Goal: Task Accomplishment & Management: Manage account settings

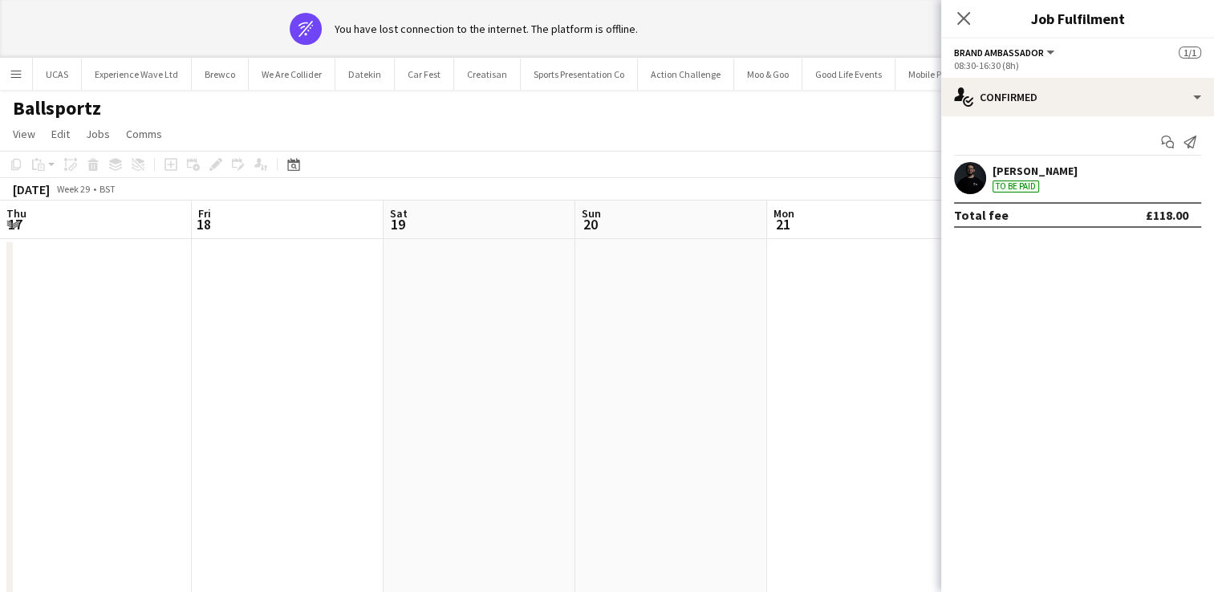
scroll to position [0, 423]
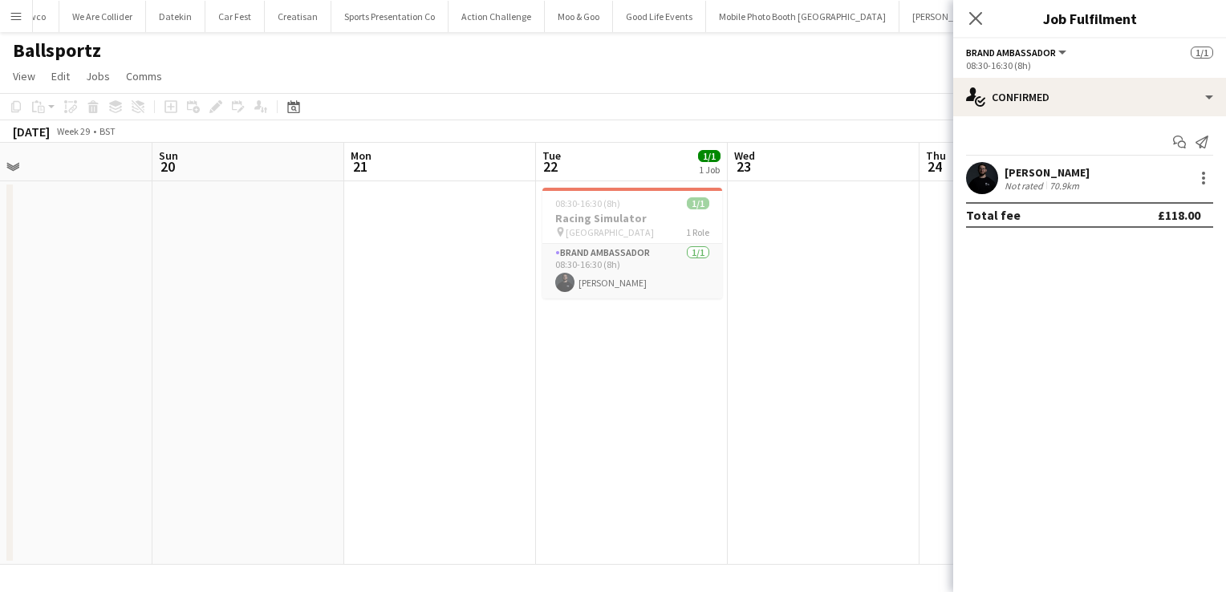
click at [1143, 179] on div "Brandon Cooper Not rated 70.9km" at bounding box center [1090, 178] width 273 height 32
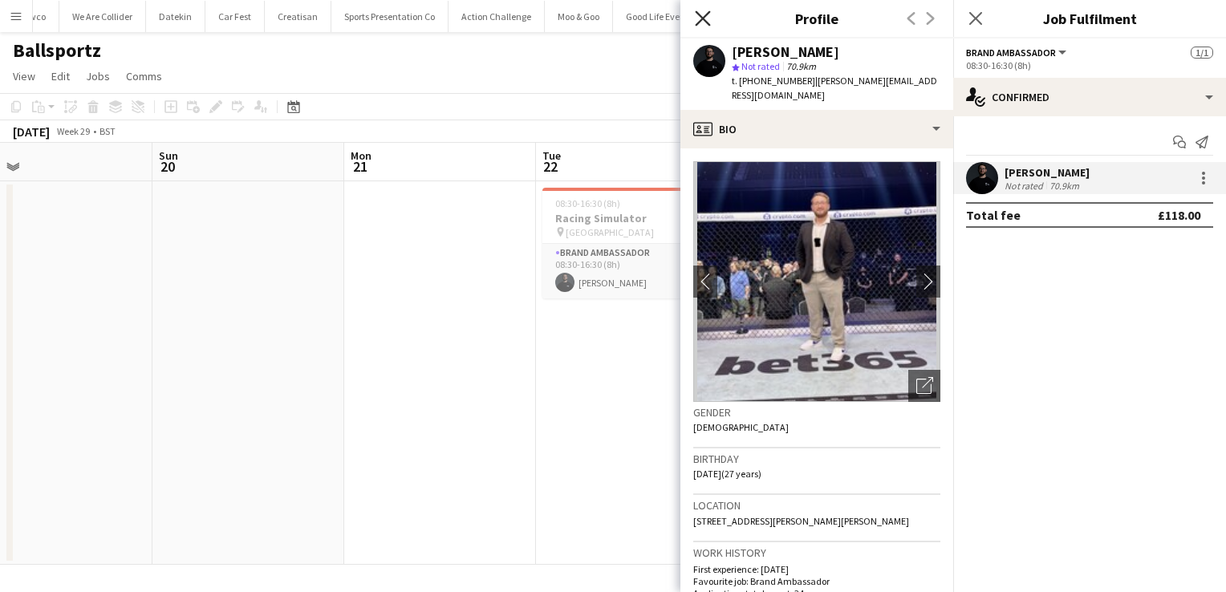
click at [710, 14] on icon "Close pop-in" at bounding box center [702, 17] width 15 height 15
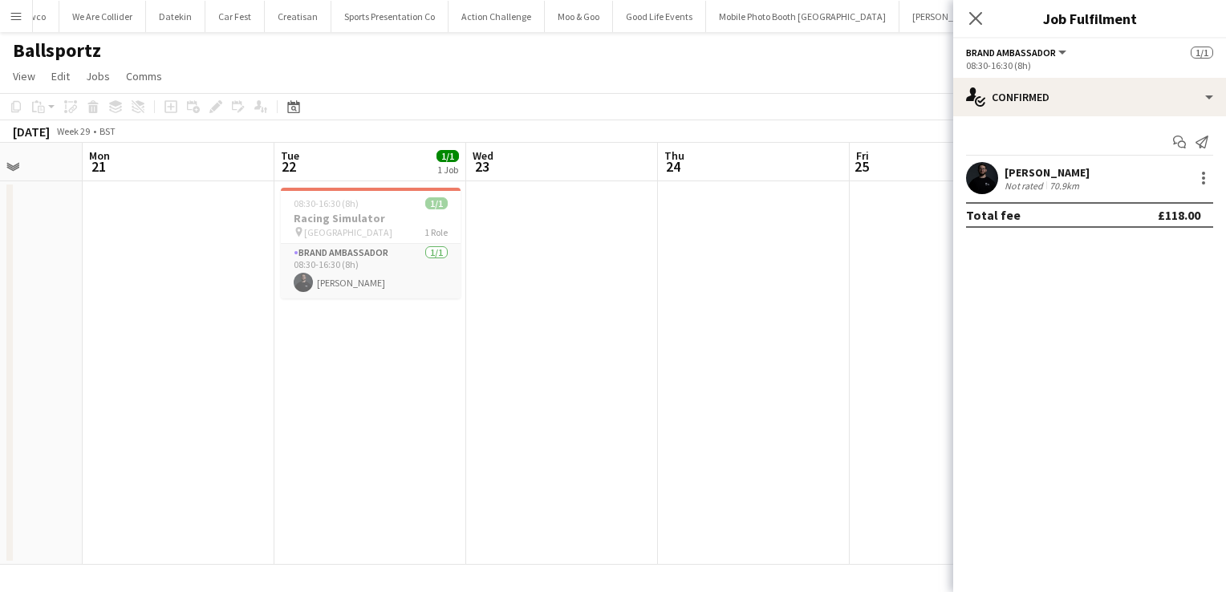
scroll to position [0, 686]
click at [965, 22] on app-icon "Close pop-in" at bounding box center [976, 18] width 23 height 23
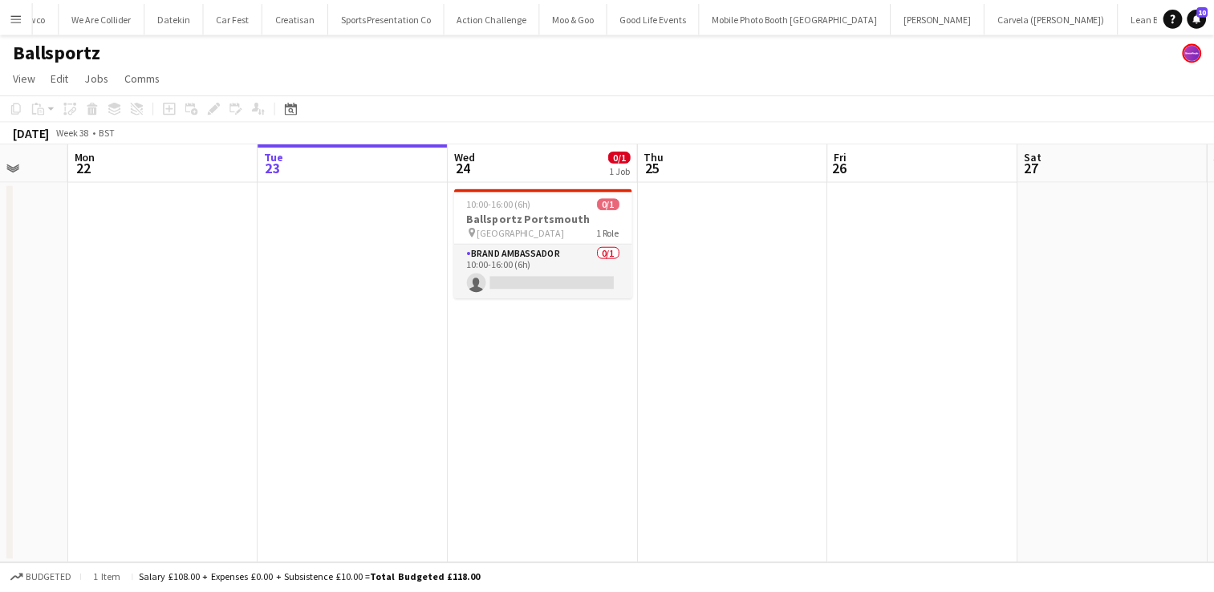
scroll to position [0, 716]
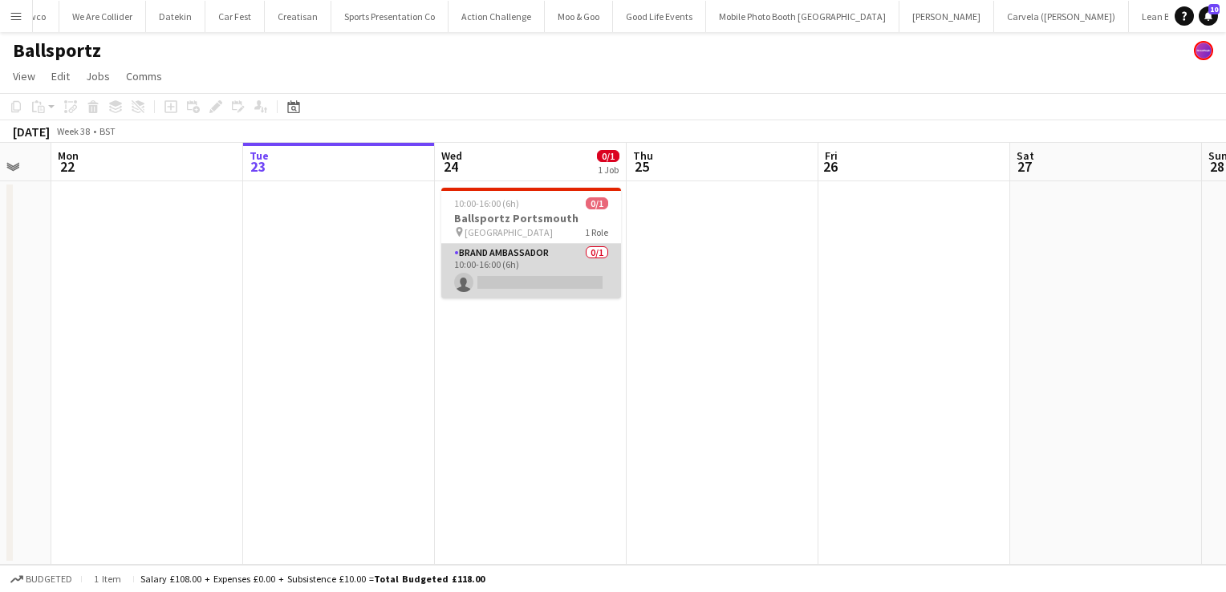
click at [561, 270] on app-card-role "Brand Ambassador 0/1 10:00-16:00 (6h) single-neutral-actions" at bounding box center [531, 271] width 180 height 55
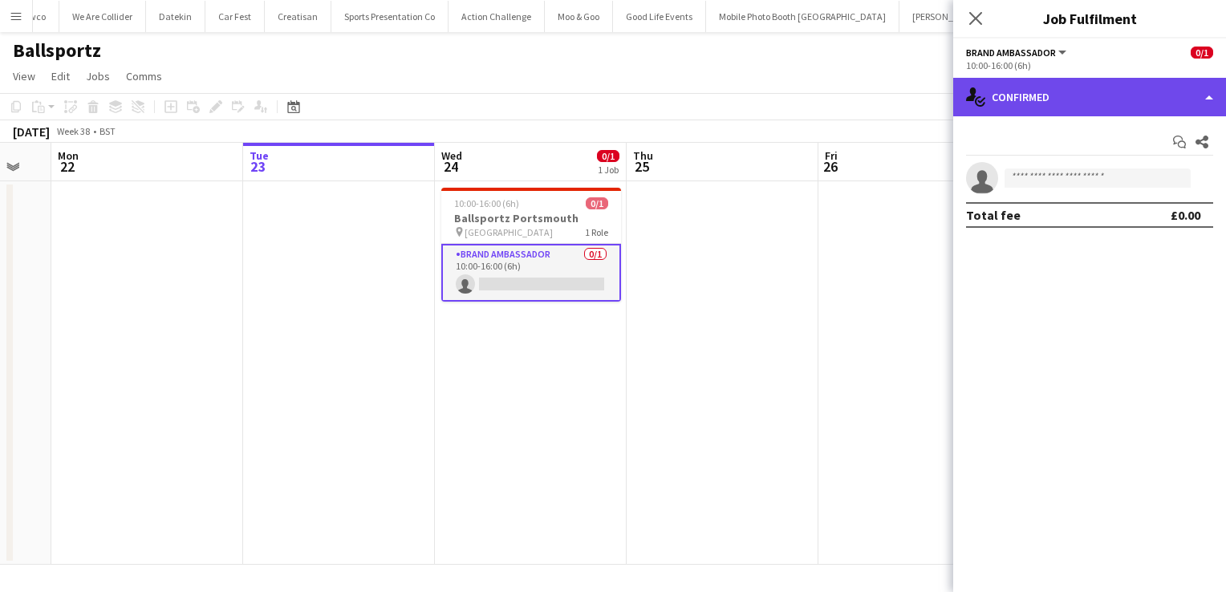
click at [1149, 89] on div "single-neutral-actions-check-2 Confirmed" at bounding box center [1090, 97] width 273 height 39
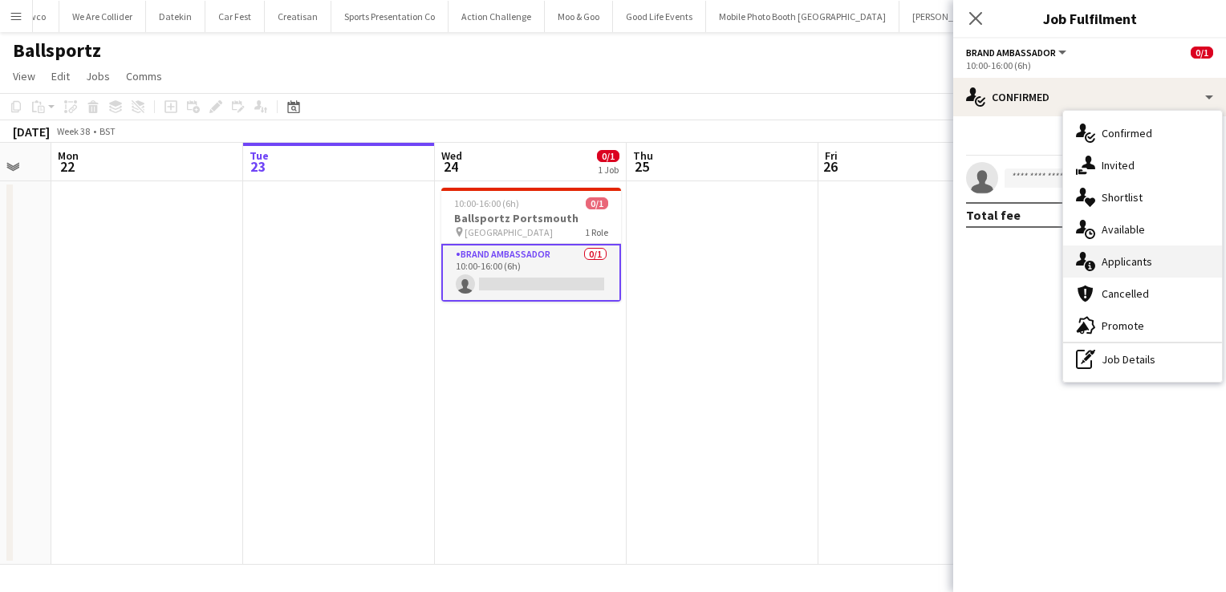
click at [1130, 266] on span "Applicants" at bounding box center [1127, 261] width 51 height 14
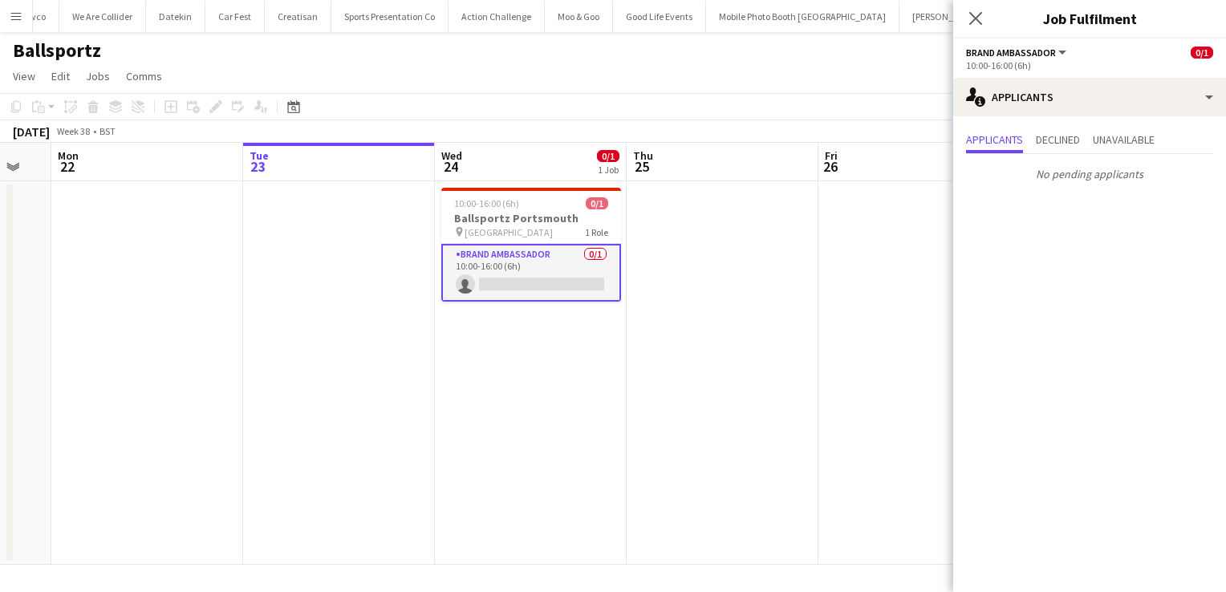
click at [579, 279] on app-card-role "Brand Ambassador 0/1 10:00-16:00 (6h) single-neutral-actions" at bounding box center [531, 273] width 180 height 58
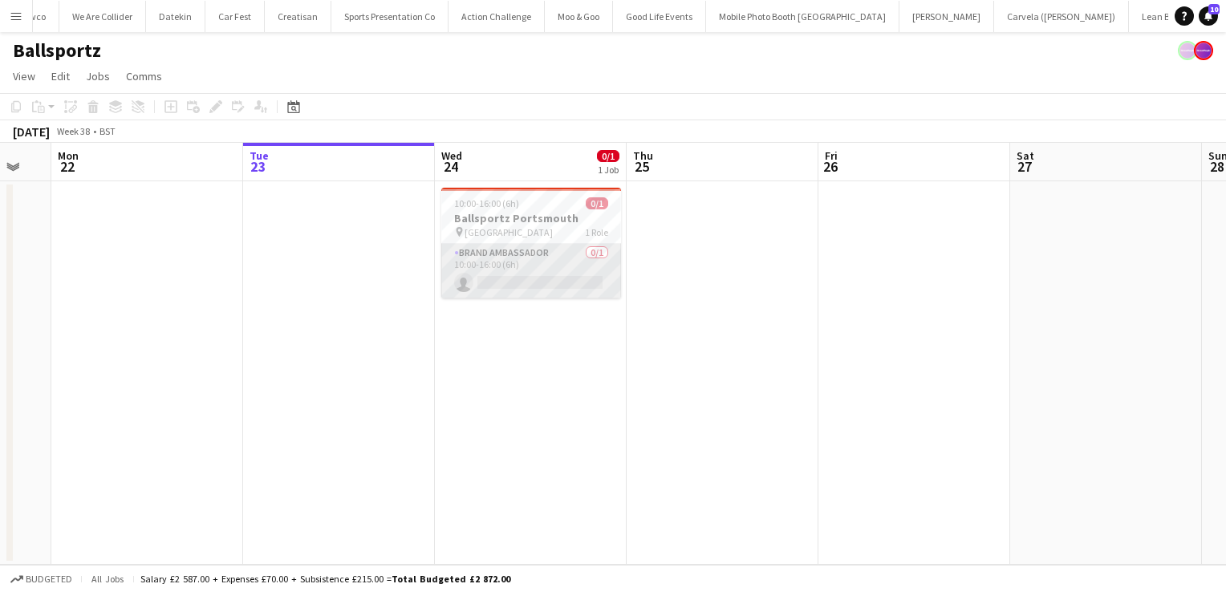
click at [488, 261] on app-card-role "Brand Ambassador 0/1 10:00-16:00 (6h) single-neutral-actions" at bounding box center [531, 271] width 180 height 55
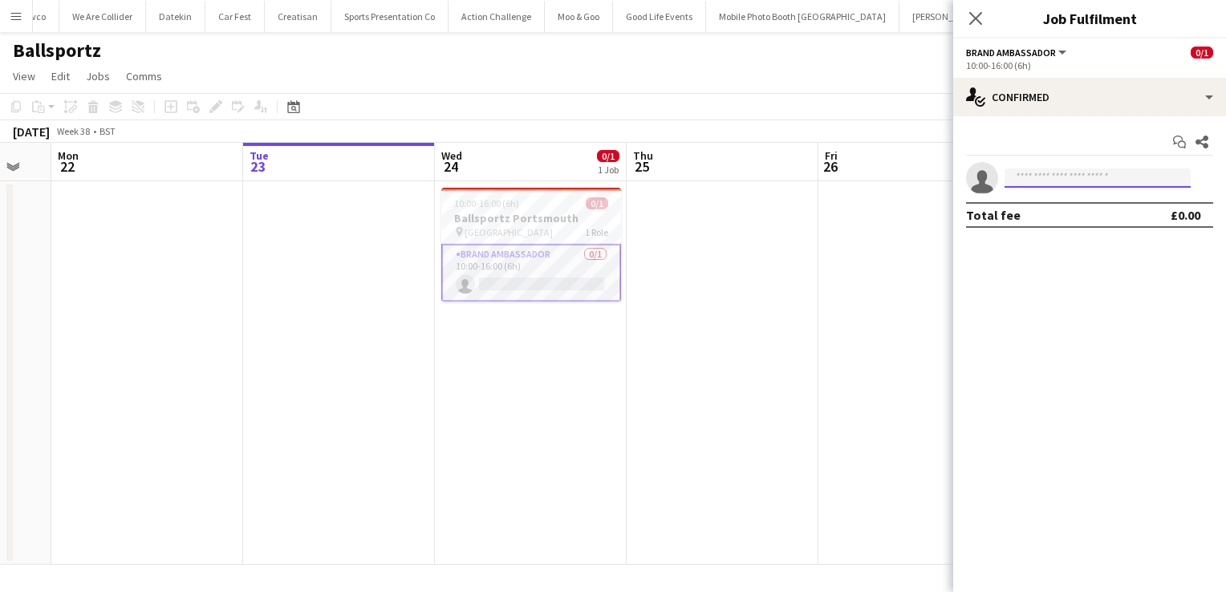
click at [1016, 178] on input at bounding box center [1098, 178] width 186 height 19
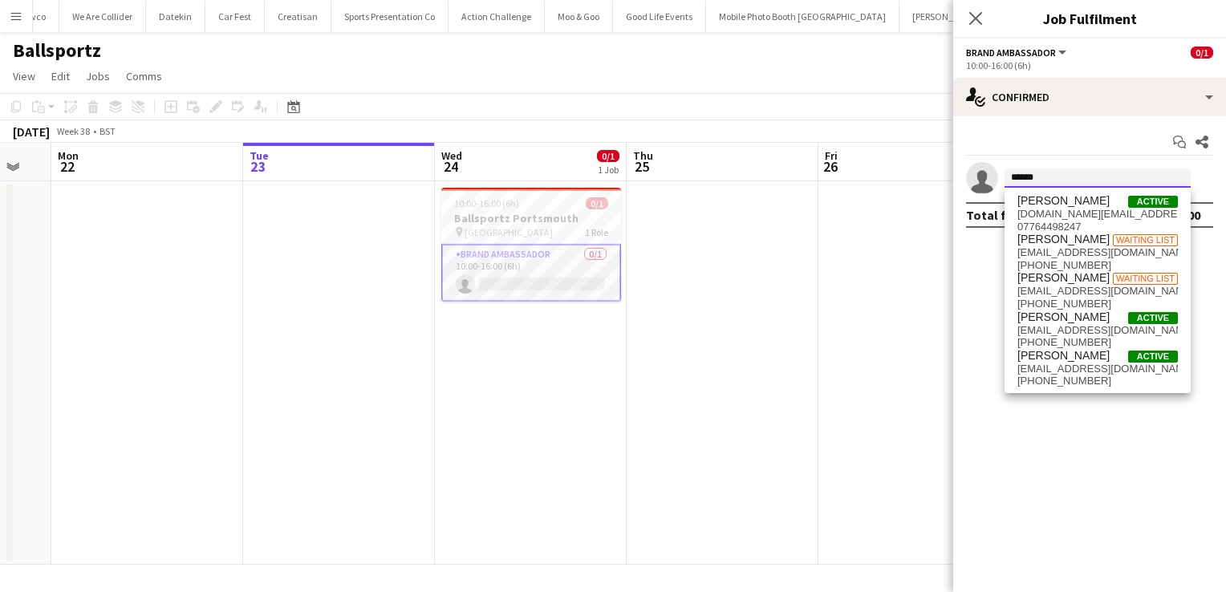
type input "******"
click at [555, 352] on app-date-cell "10:00-16:00 (6h) 0/1 Ballsportz Portsmouth pin Portsmouth 1 Role Brand Ambassad…" at bounding box center [531, 373] width 192 height 384
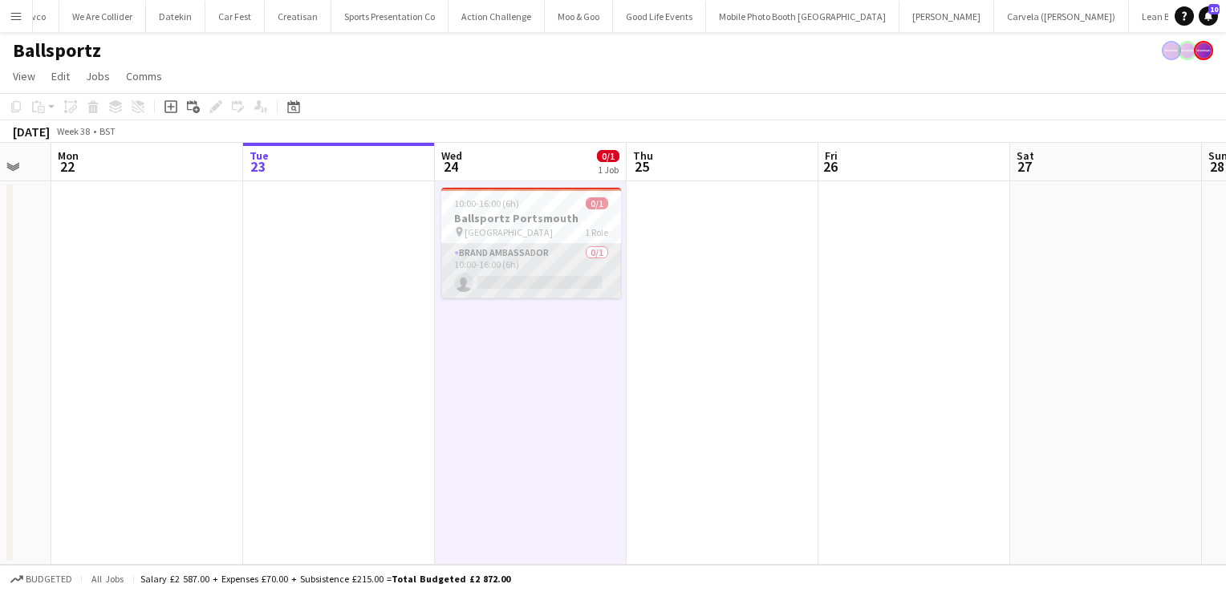
click at [547, 284] on app-card-role "Brand Ambassador 0/1 10:00-16:00 (6h) single-neutral-actions" at bounding box center [531, 271] width 180 height 55
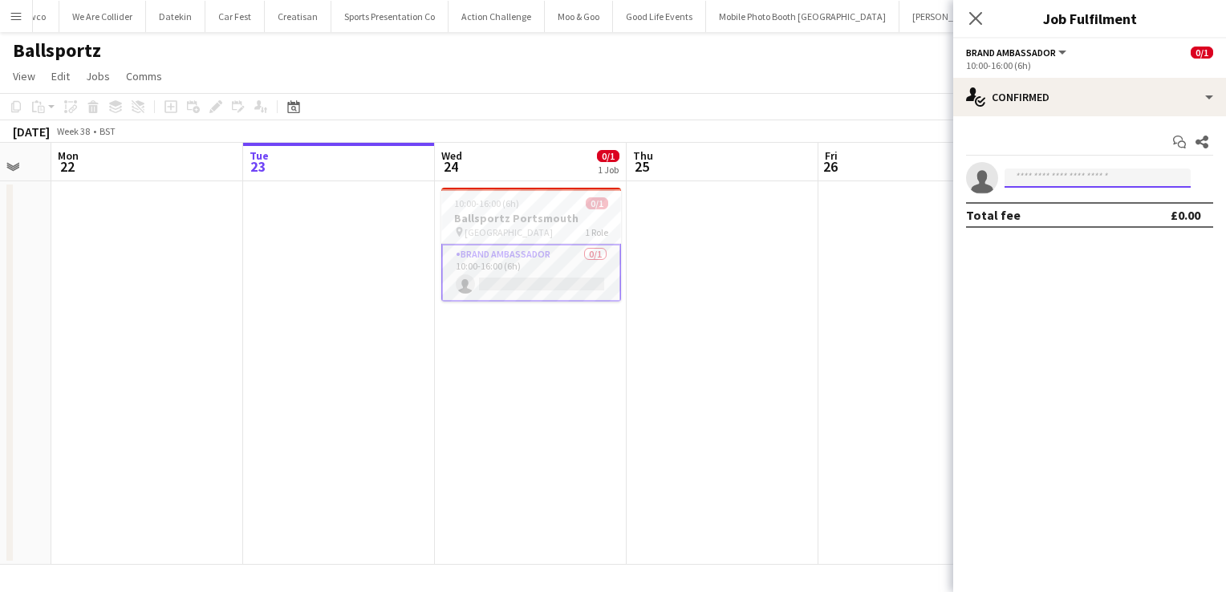
click at [1023, 173] on input at bounding box center [1098, 178] width 186 height 19
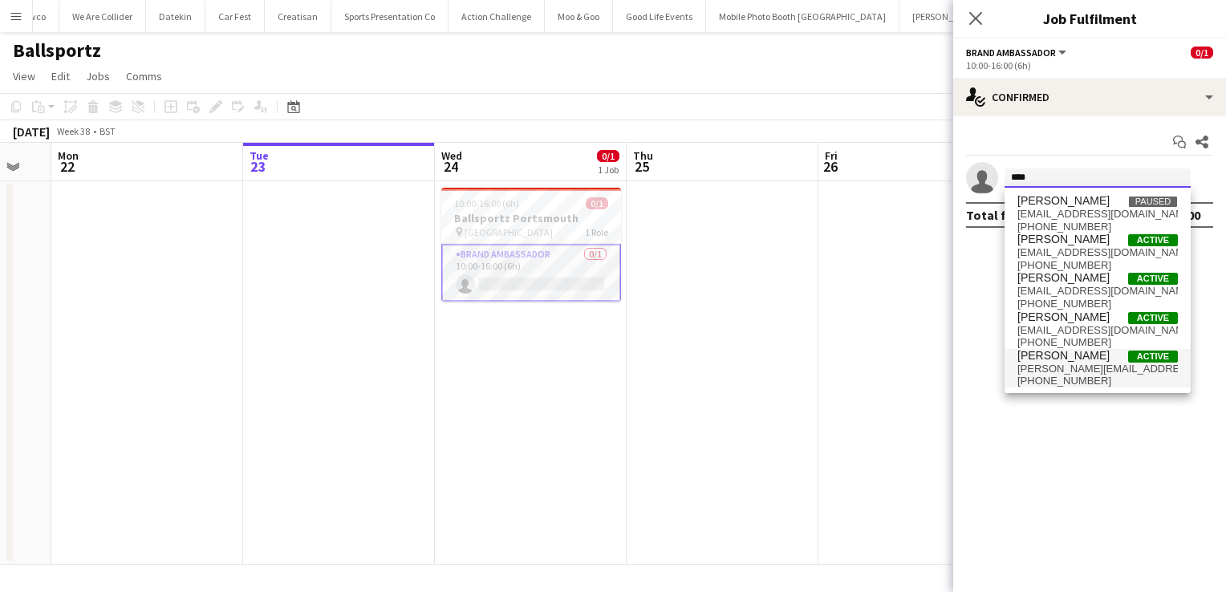
type input "****"
click at [1072, 378] on span "[PHONE_NUMBER]" at bounding box center [1098, 381] width 161 height 13
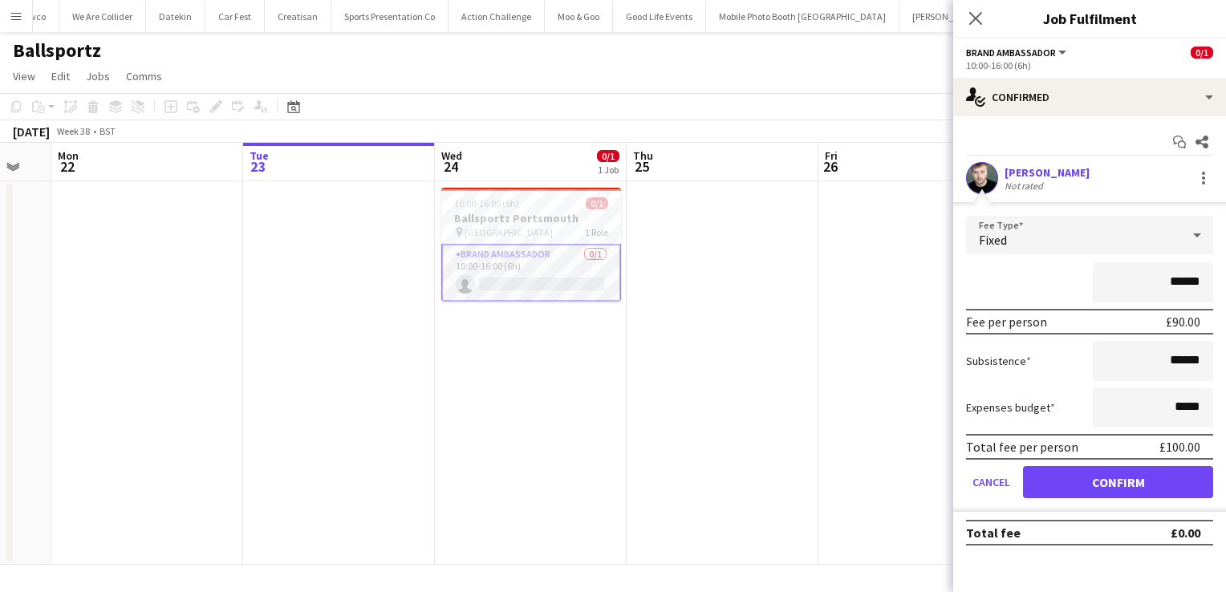
click at [1036, 175] on div "[PERSON_NAME]" at bounding box center [1047, 172] width 85 height 14
click at [978, 18] on icon "Close pop-in" at bounding box center [975, 17] width 15 height 15
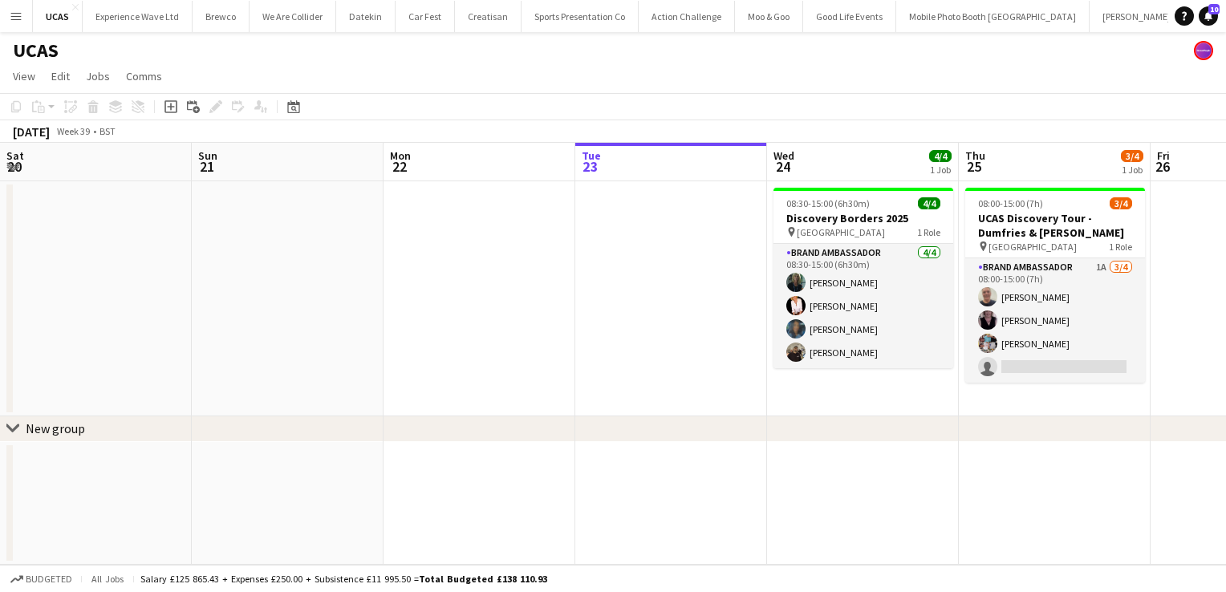
scroll to position [0, 384]
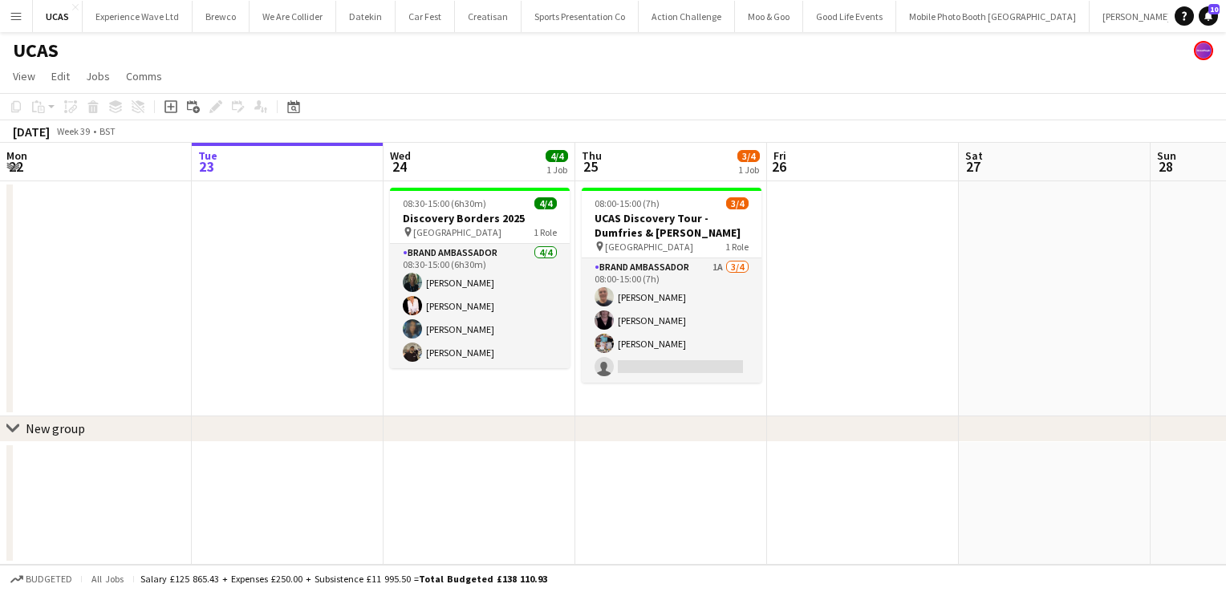
click at [19, 14] on app-icon "Menu" at bounding box center [16, 16] width 13 height 13
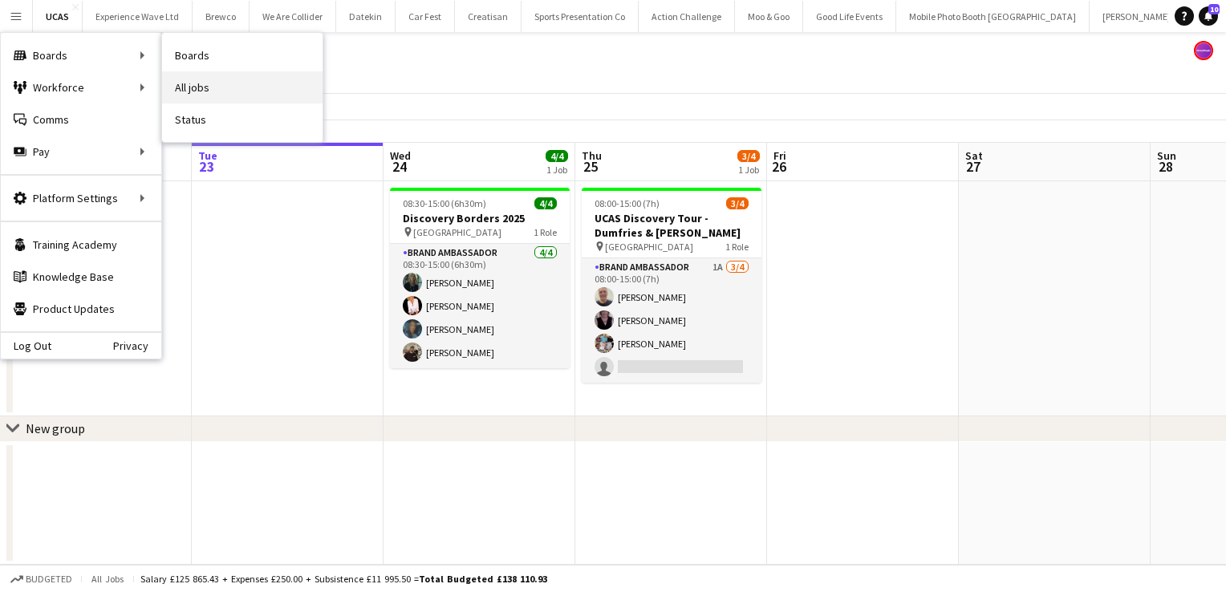
click at [197, 89] on link "All jobs" at bounding box center [242, 87] width 161 height 32
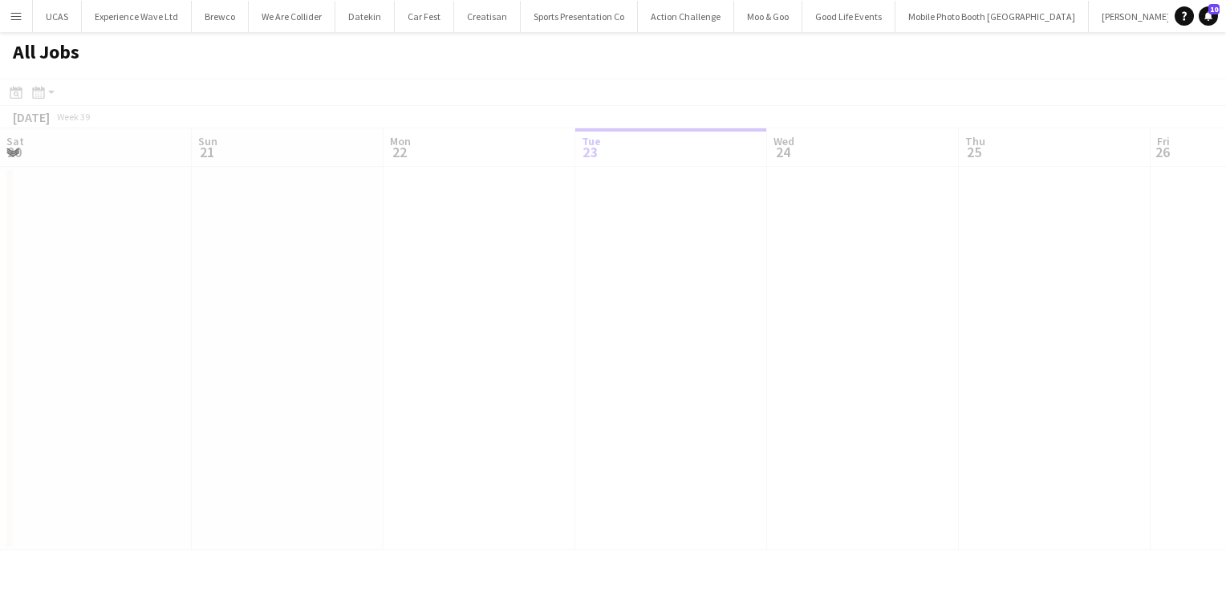
scroll to position [0, 384]
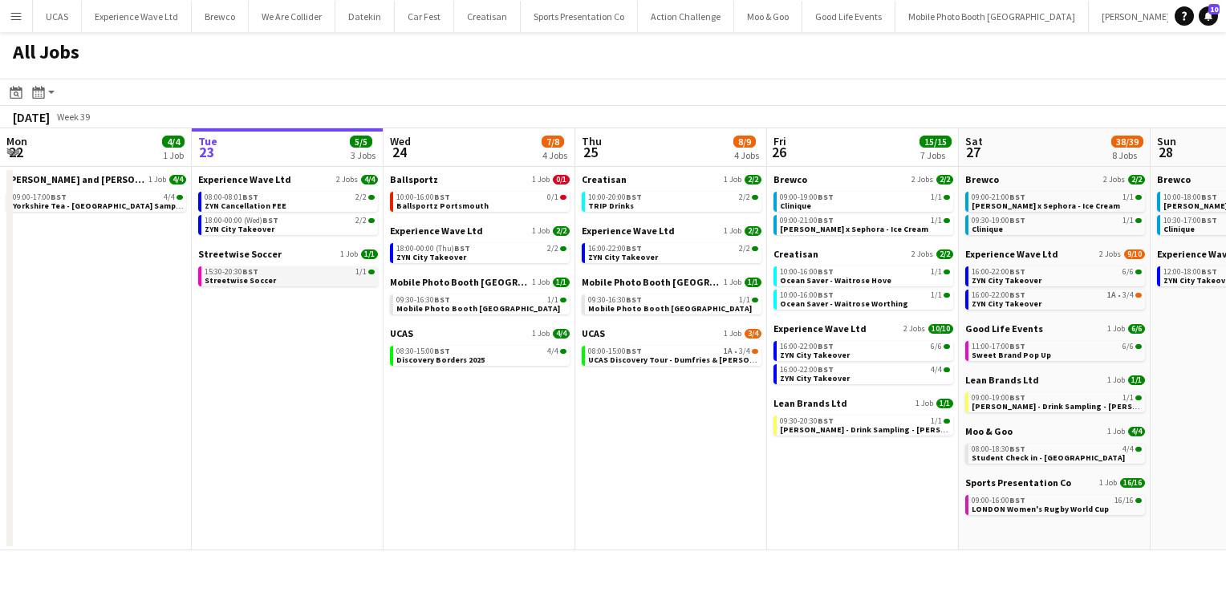
click at [242, 278] on span "Streetwise Soccer" at bounding box center [240, 280] width 71 height 10
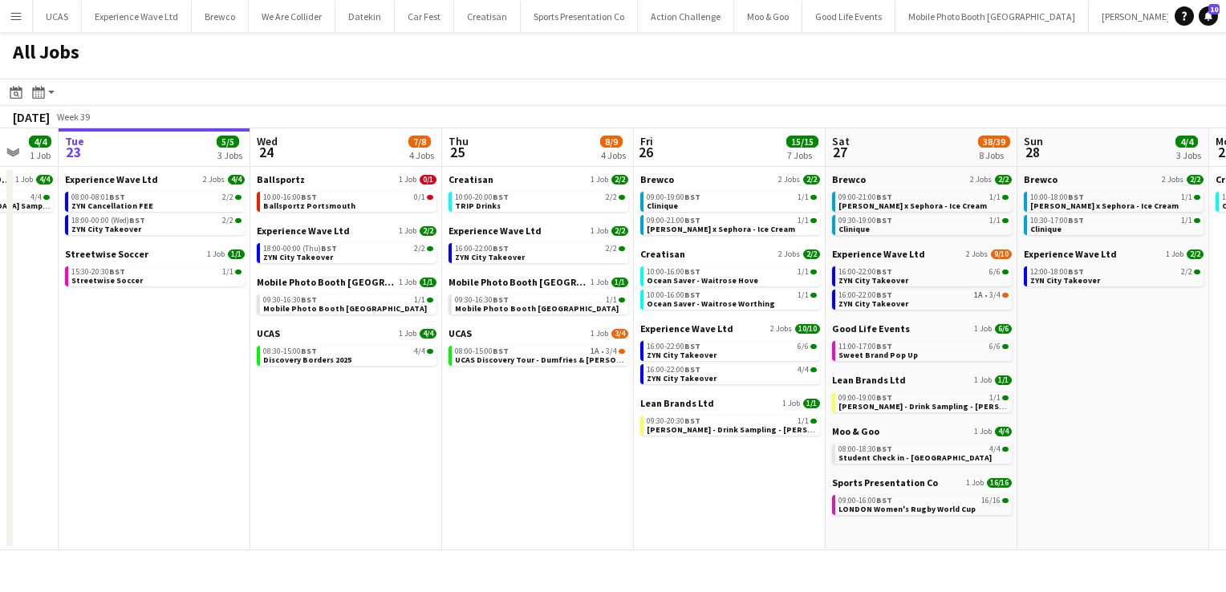
scroll to position [0, 518]
click at [665, 425] on span "Ruben Spritz - Drink Sampling - Costco Croydon" at bounding box center [746, 430] width 201 height 10
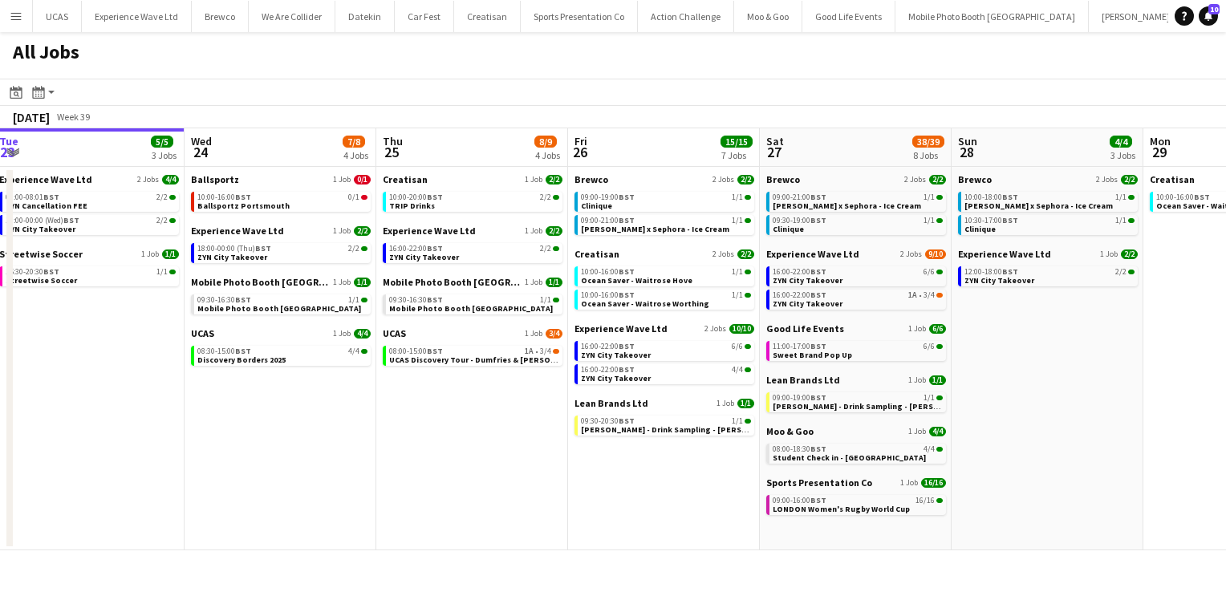
scroll to position [0, 582]
click at [461, 359] on span "UCAS Discovery Tour - Dumfries & Galloway" at bounding box center [487, 360] width 195 height 10
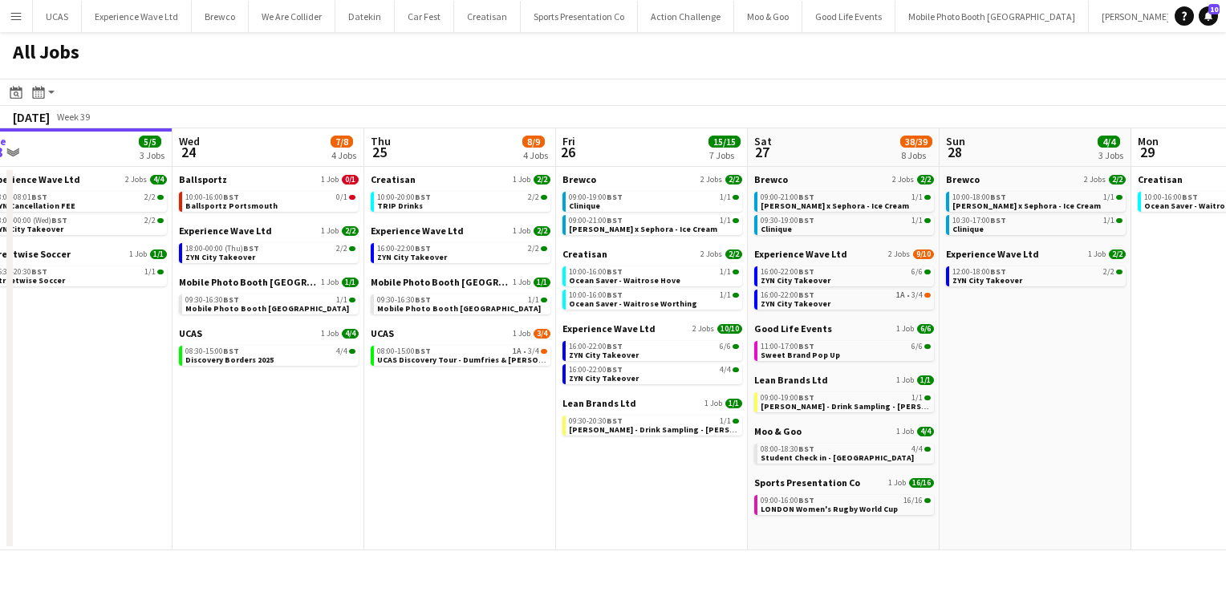
scroll to position [0, 591]
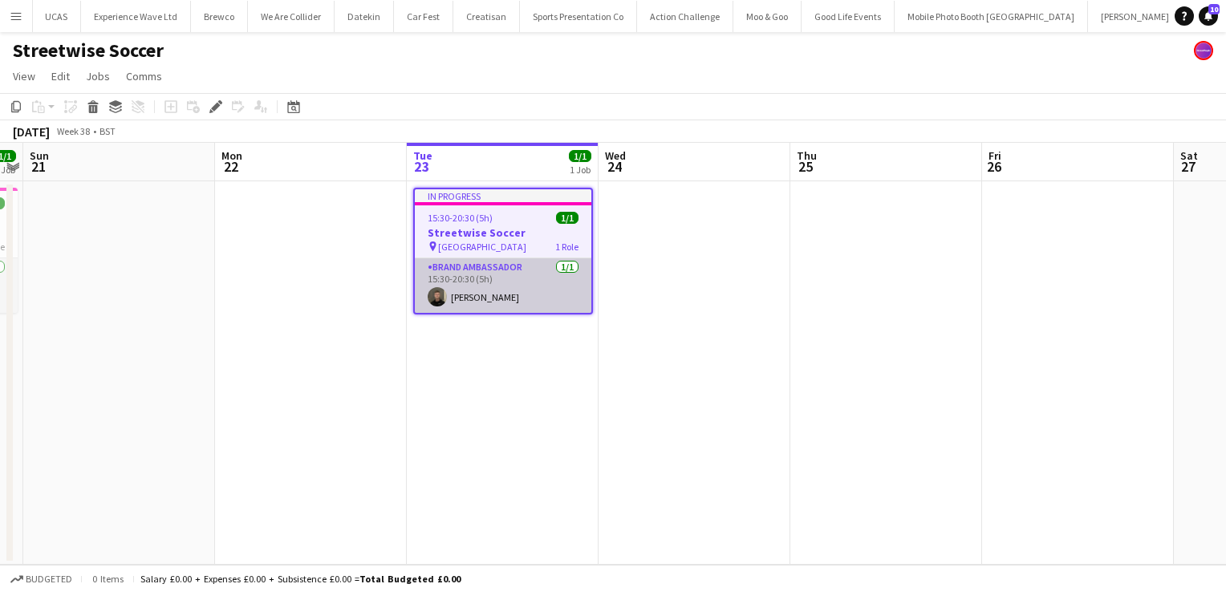
click at [466, 295] on app-card-role "Brand Ambassador 1/1 15:30-20:30 (5h) David Lumsden" at bounding box center [503, 285] width 177 height 55
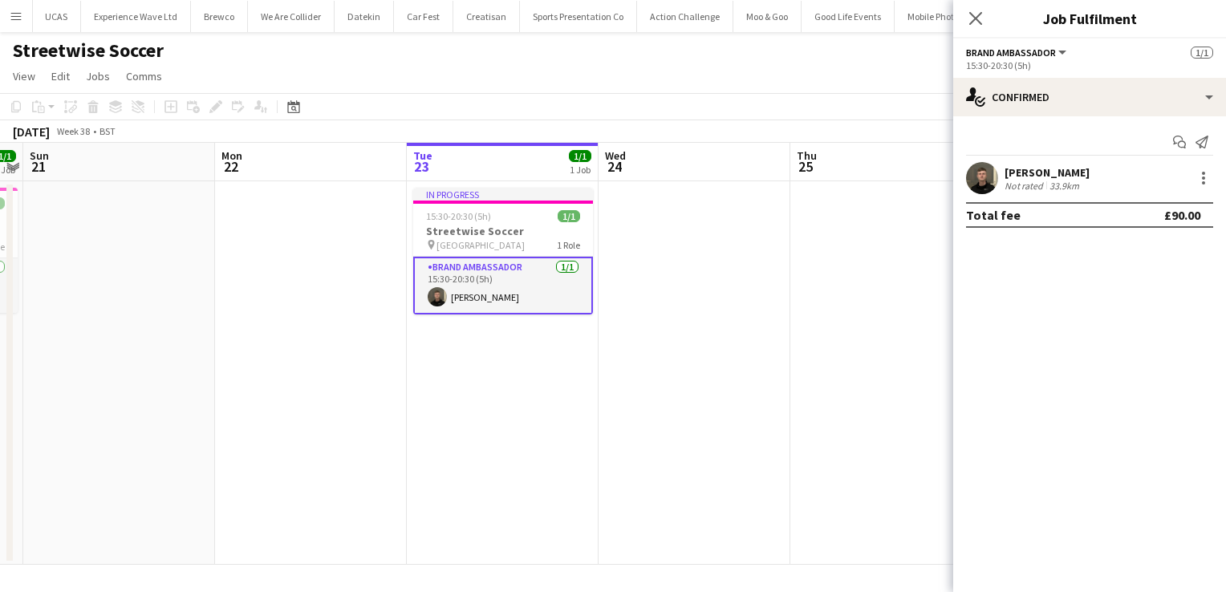
click at [1036, 181] on div "Not rated" at bounding box center [1026, 186] width 42 height 12
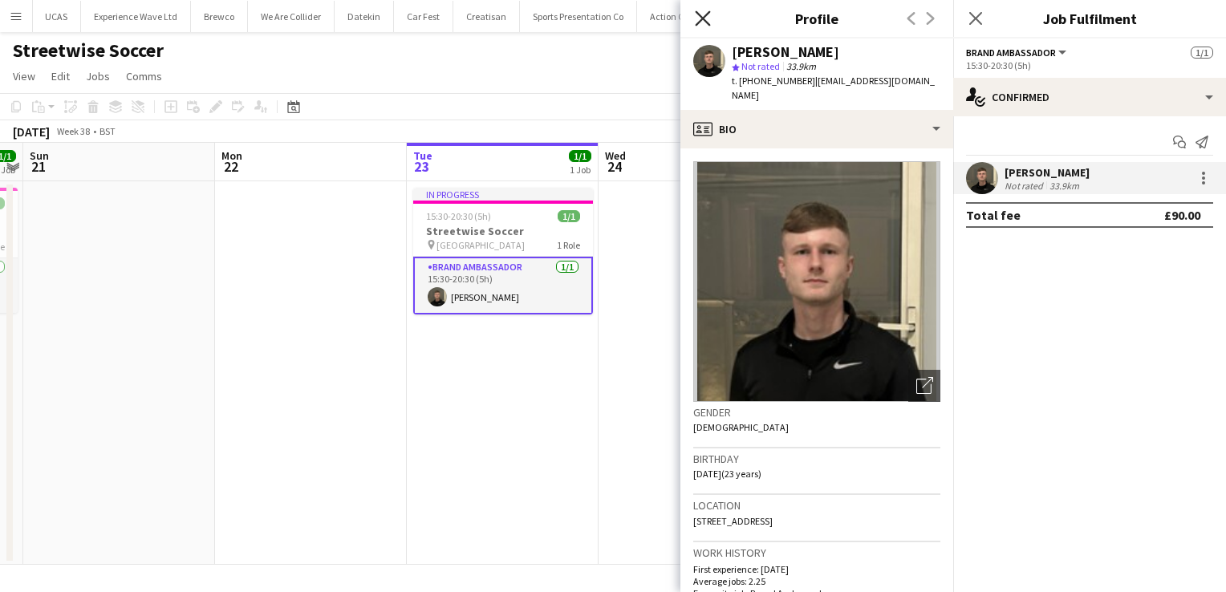
click at [695, 26] on icon "Close pop-in" at bounding box center [702, 17] width 15 height 15
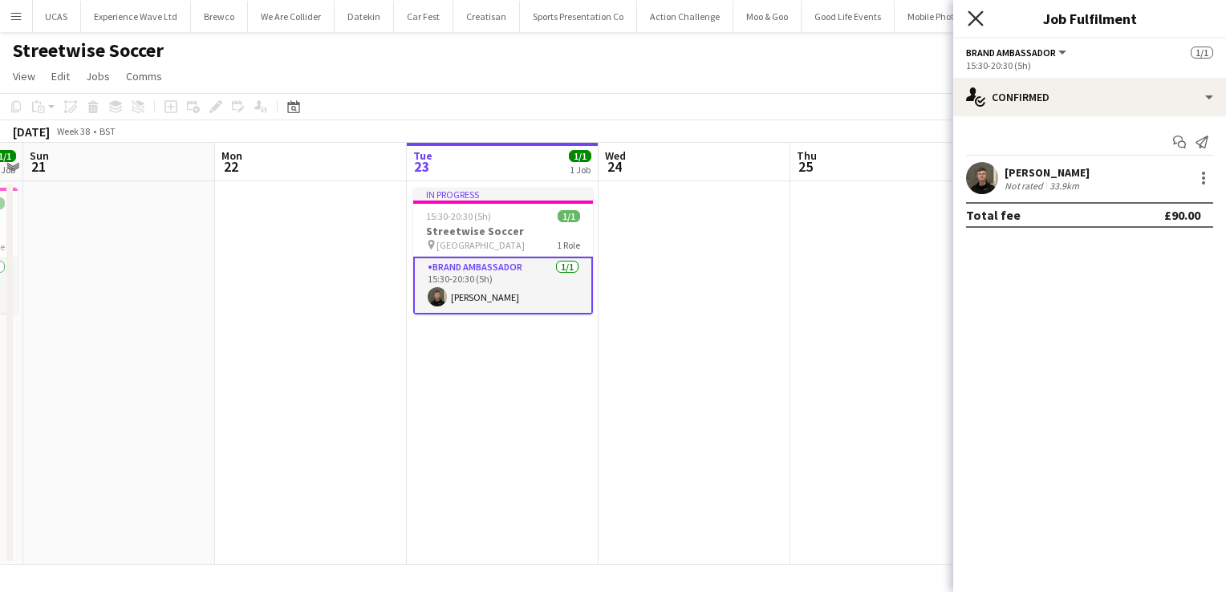
click at [980, 14] on icon at bounding box center [975, 17] width 15 height 15
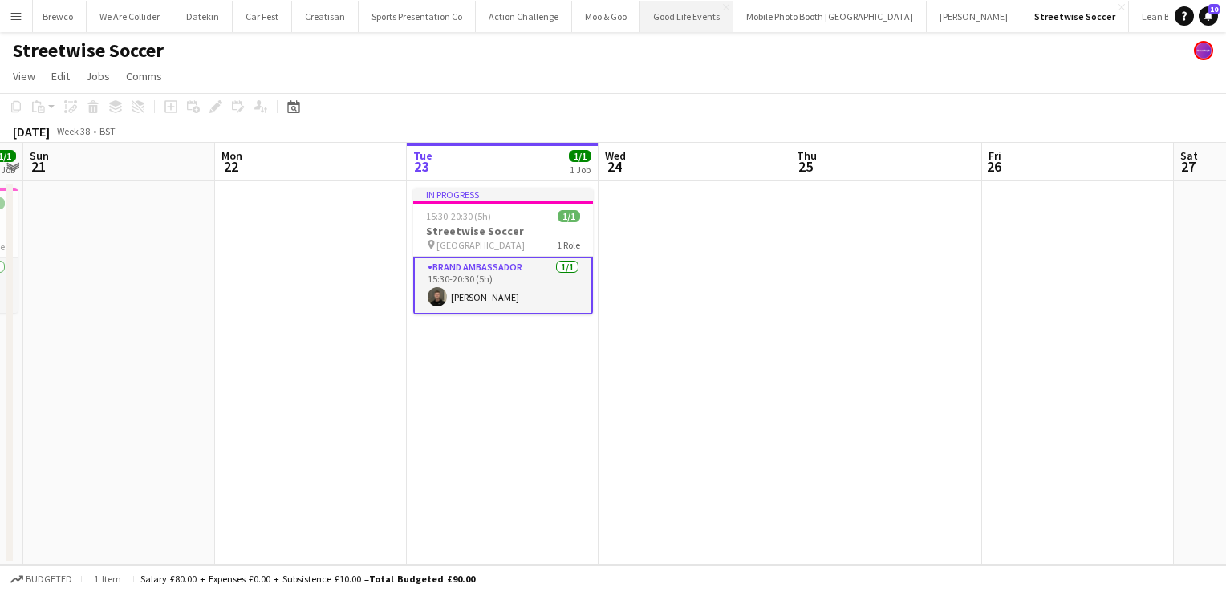
scroll to position [0, 178]
click at [1207, 18] on button "Ballsportz Close" at bounding box center [1240, 16] width 67 height 31
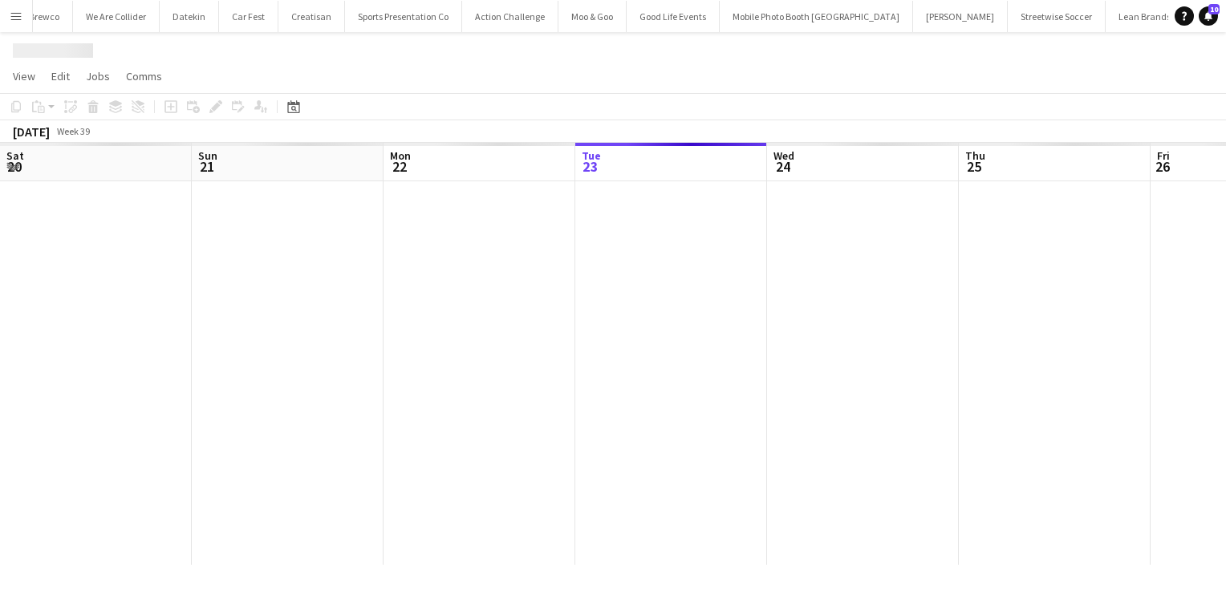
scroll to position [0, 384]
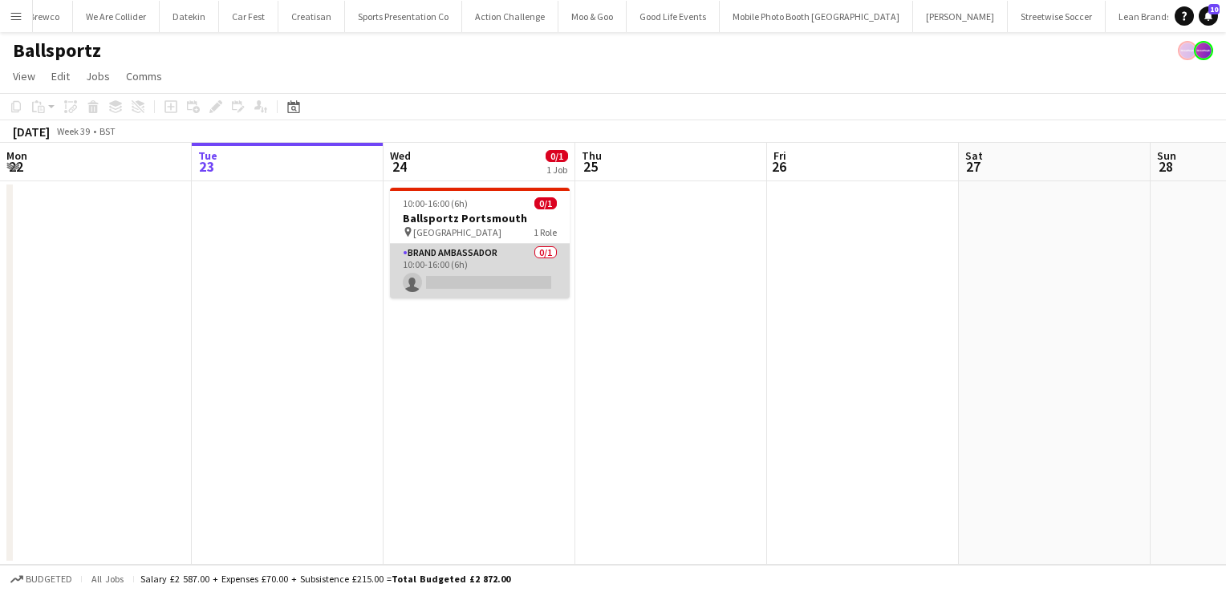
click at [461, 260] on app-card-role "Brand Ambassador 0/1 10:00-16:00 (6h) single-neutral-actions" at bounding box center [480, 271] width 180 height 55
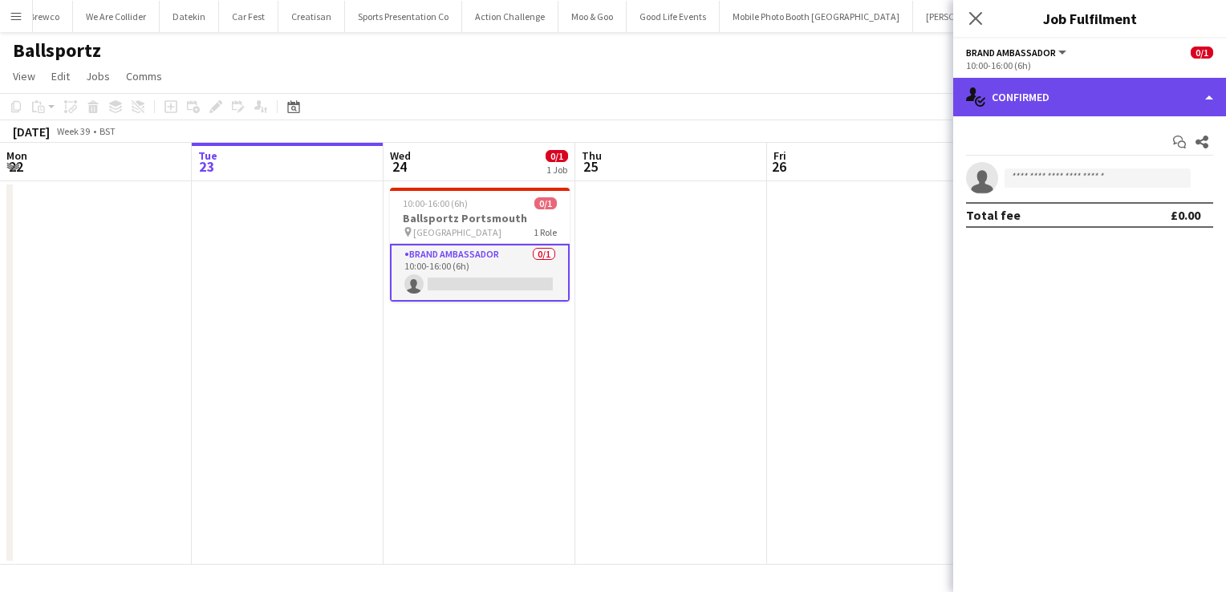
click at [1115, 101] on div "single-neutral-actions-check-2 Confirmed" at bounding box center [1090, 97] width 273 height 39
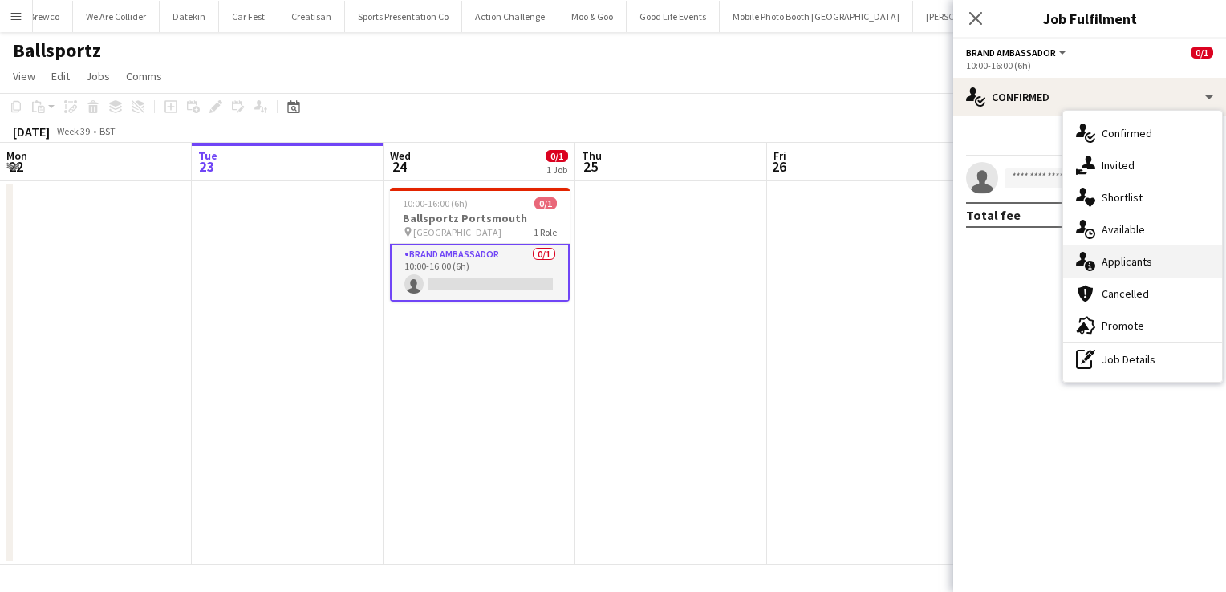
click at [1110, 254] on span "Applicants" at bounding box center [1127, 261] width 51 height 14
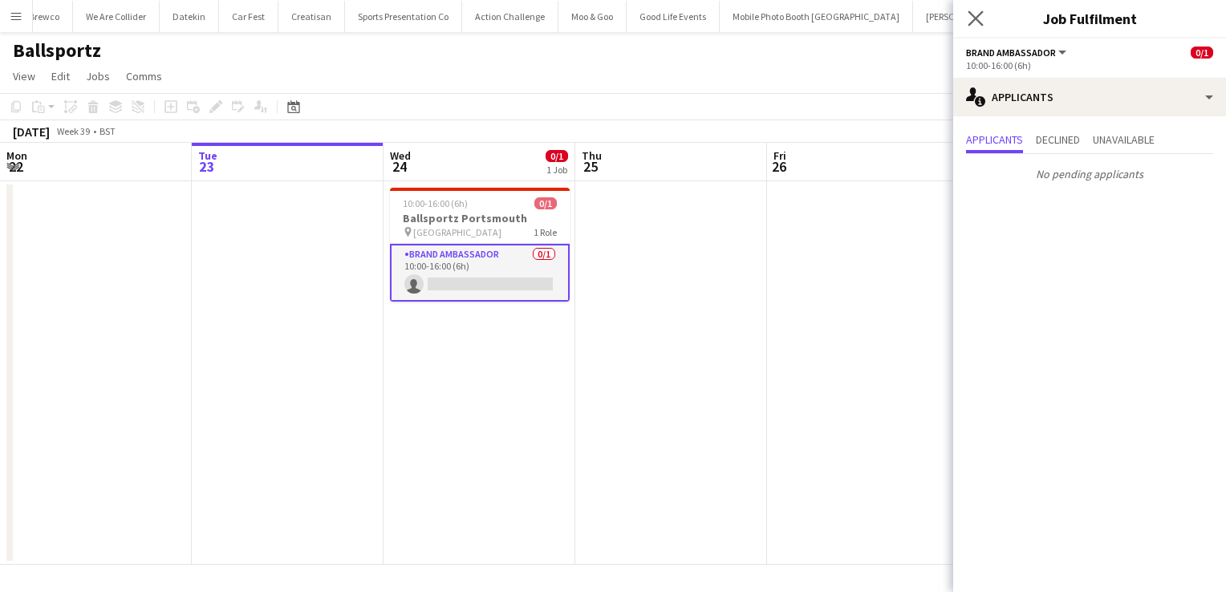
click at [966, 14] on app-icon "Close pop-in" at bounding box center [976, 18] width 23 height 23
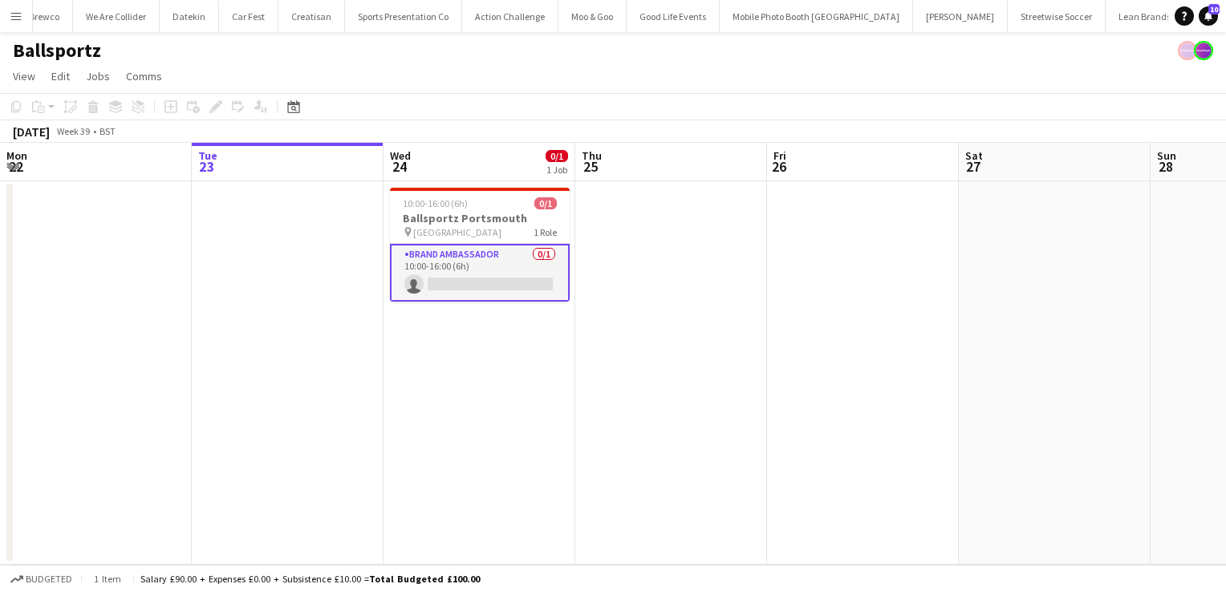
click at [480, 400] on app-date-cell "10:00-16:00 (6h) 0/1 Ballsportz Portsmouth pin Portsmouth 1 Role Brand Ambassad…" at bounding box center [480, 373] width 192 height 384
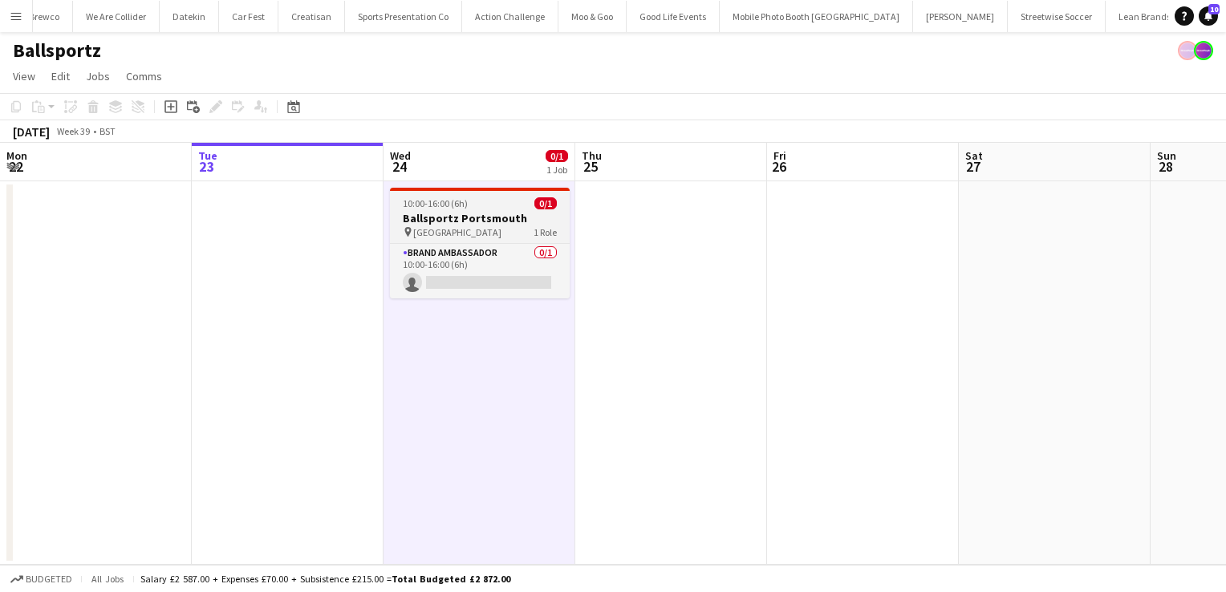
click at [453, 207] on span "10:00-16:00 (6h)" at bounding box center [435, 203] width 65 height 12
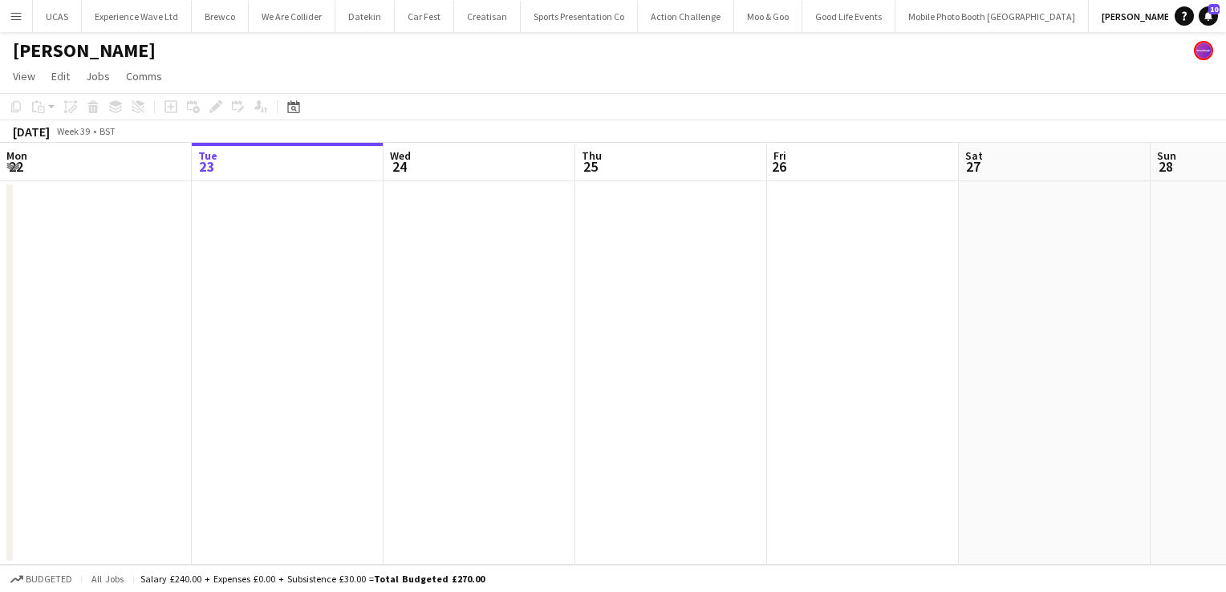
scroll to position [0, 392]
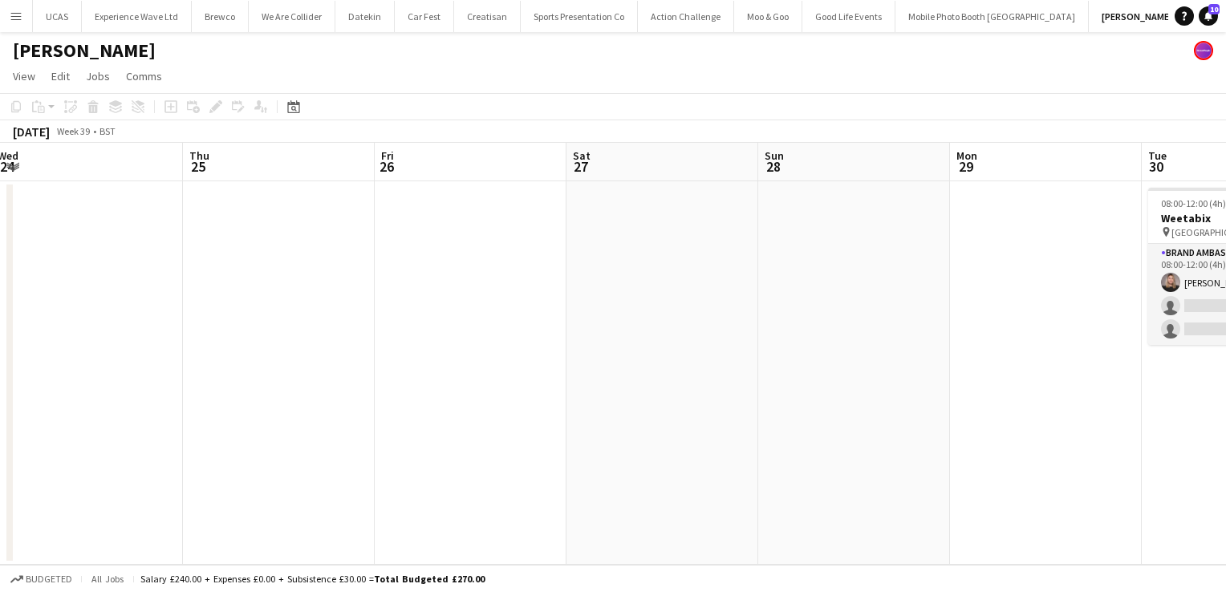
click at [22, 7] on button "Menu" at bounding box center [16, 16] width 32 height 32
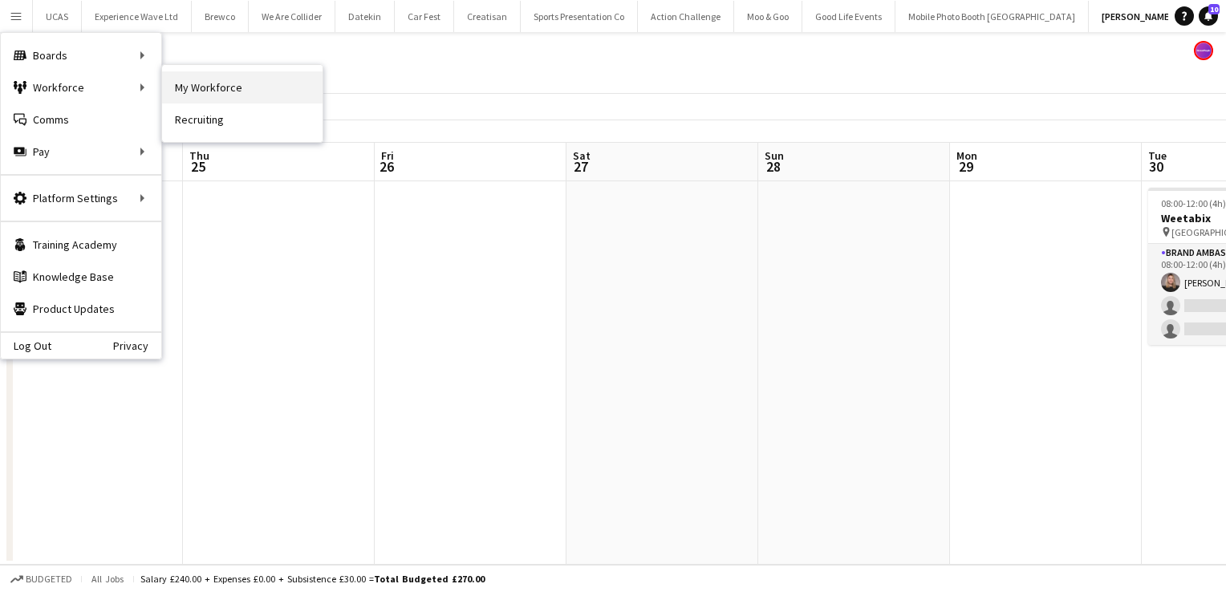
click at [174, 88] on link "My Workforce" at bounding box center [242, 87] width 161 height 32
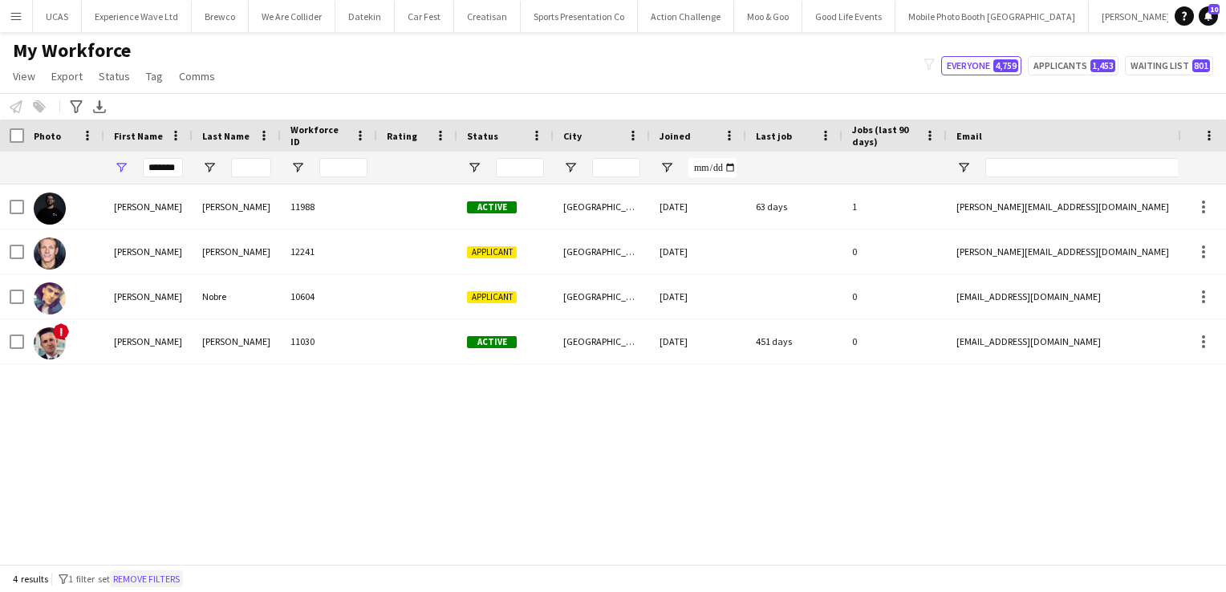
click at [166, 581] on button "Remove filters" at bounding box center [146, 580] width 73 height 18
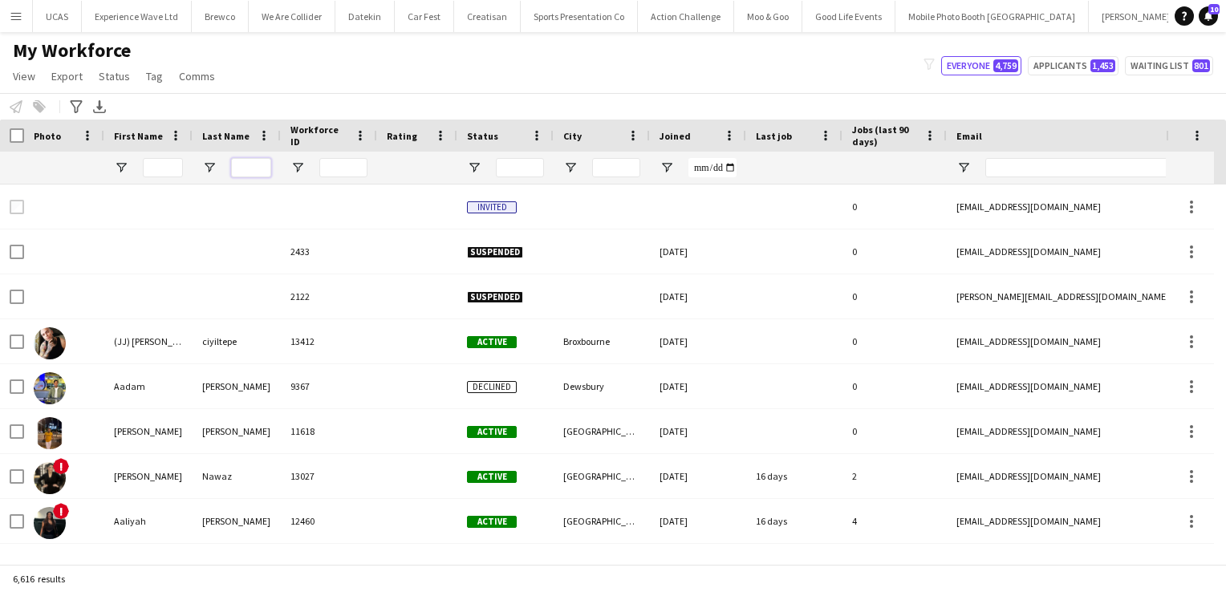
click at [242, 163] on input "Last Name Filter Input" at bounding box center [251, 167] width 40 height 19
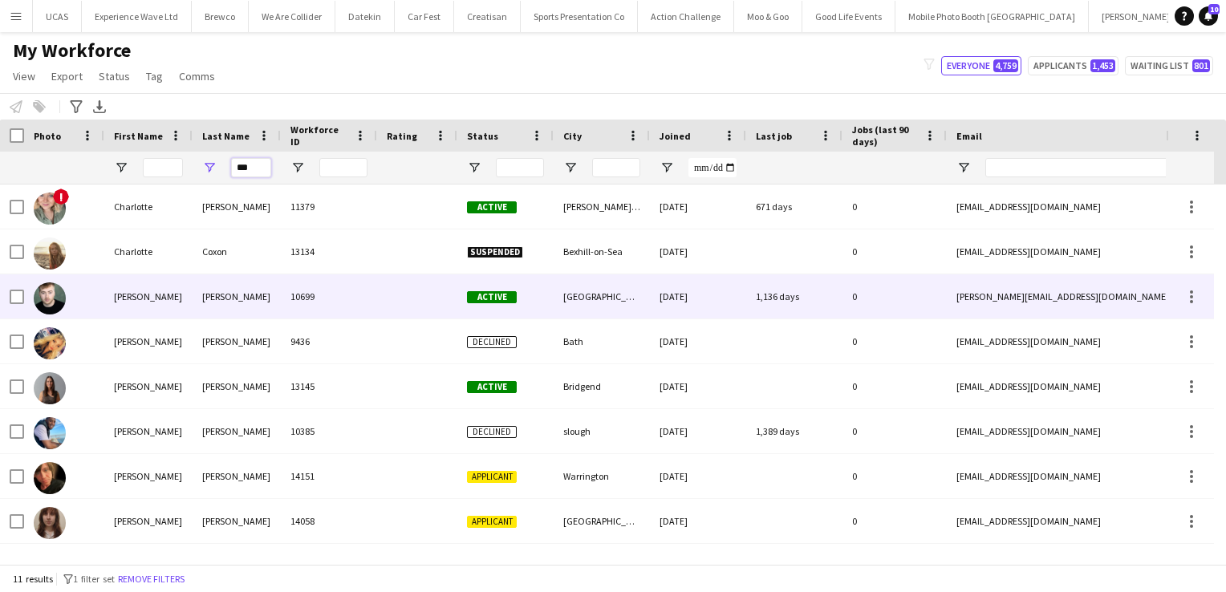
type input "***"
click at [327, 309] on div "10699" at bounding box center [329, 296] width 96 height 44
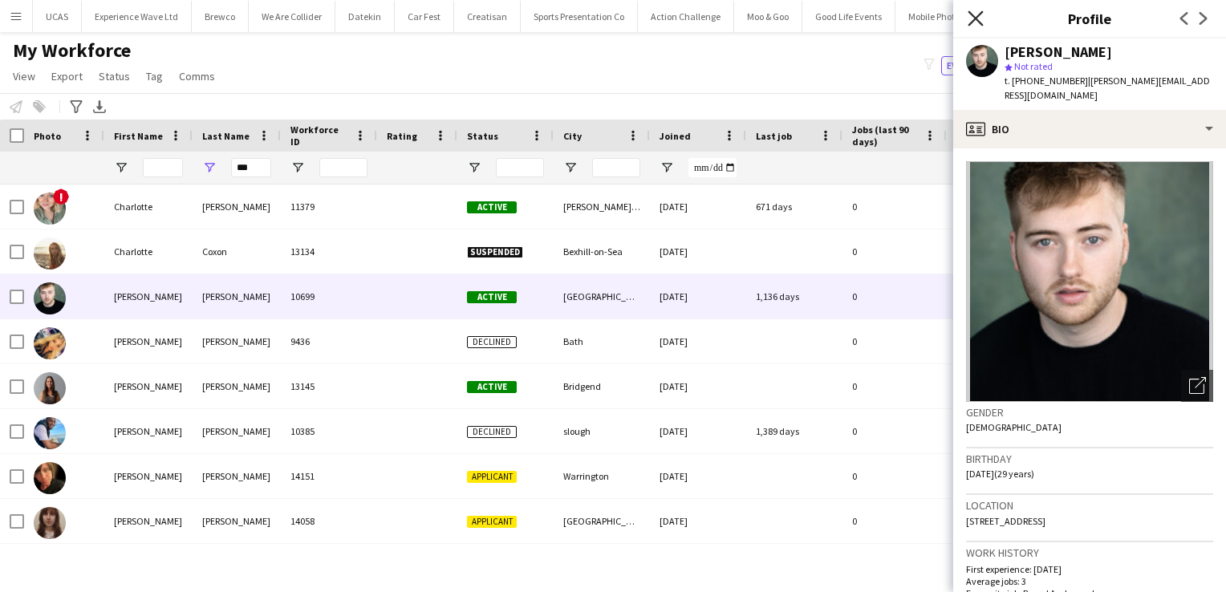
click at [973, 14] on icon "Close pop-in" at bounding box center [975, 17] width 15 height 15
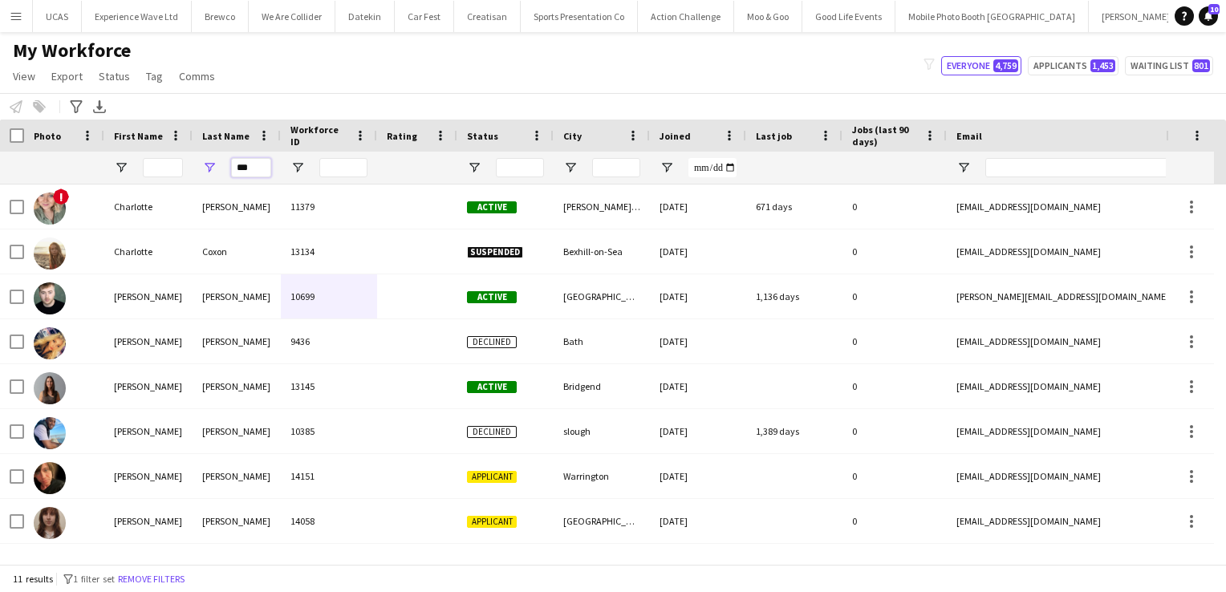
drag, startPoint x: 263, startPoint y: 170, endPoint x: 212, endPoint y: 165, distance: 51.7
click at [212, 165] on div "***" at bounding box center [237, 168] width 88 height 32
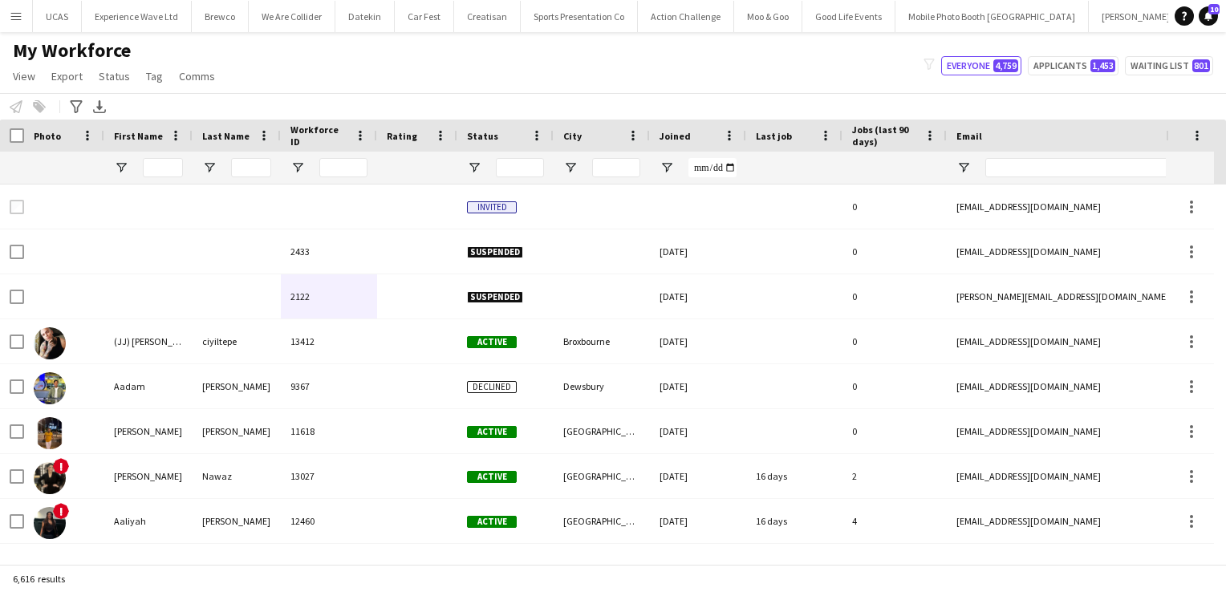
click at [433, 63] on div "My Workforce View Views Default view New view Update view Delete view Edit name…" at bounding box center [613, 66] width 1226 height 55
click at [475, 18] on button "Creatisan Close" at bounding box center [487, 16] width 67 height 31
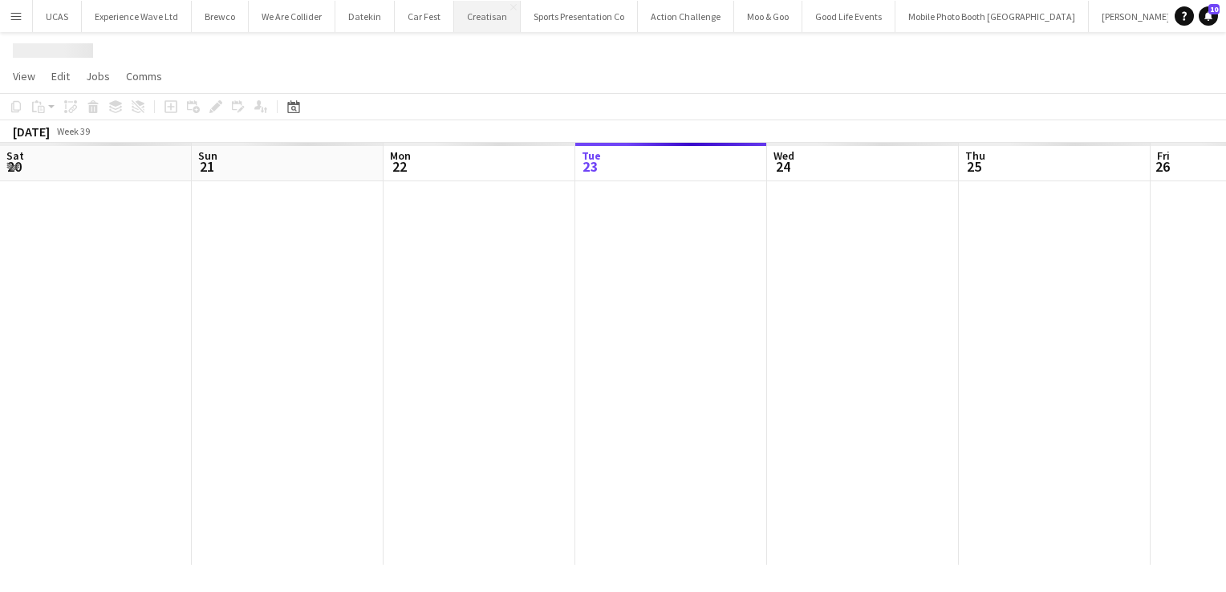
scroll to position [0, 384]
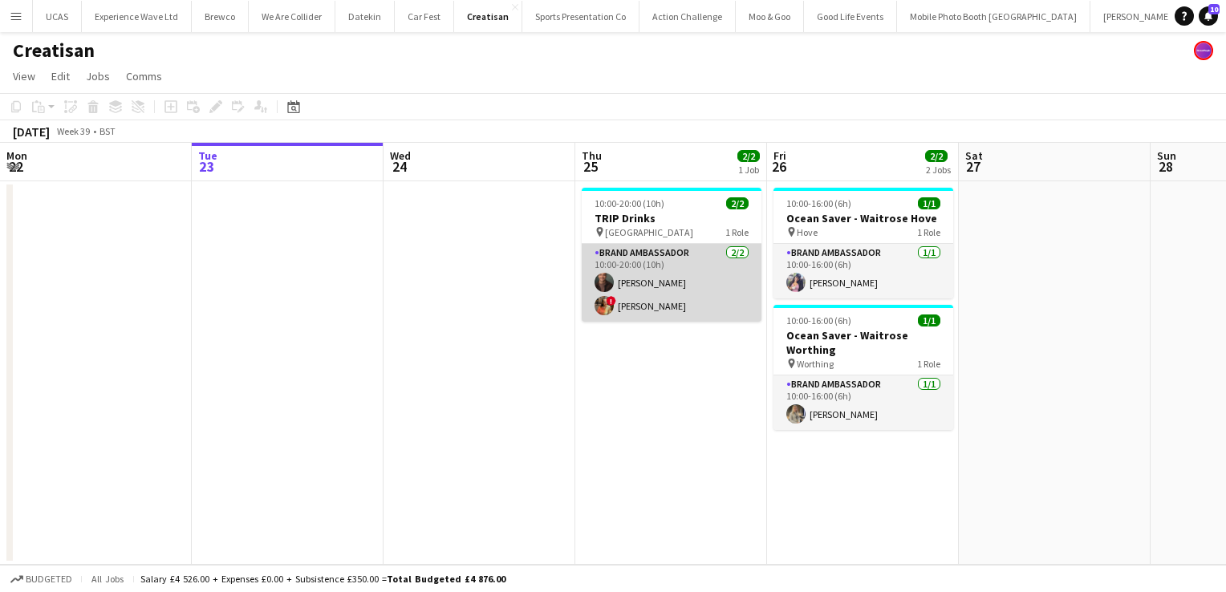
click at [658, 309] on app-card-role "Brand Ambassador [DATE] 10:00-20:00 (10h) [PERSON_NAME] ! [PERSON_NAME]" at bounding box center [672, 283] width 180 height 78
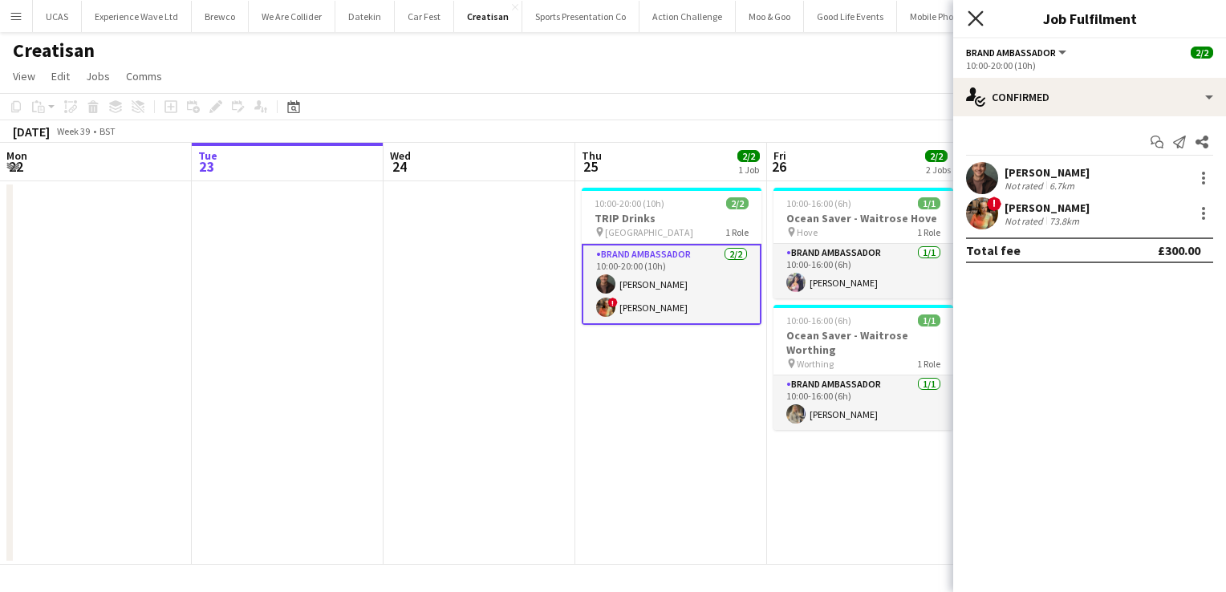
click at [982, 22] on icon "Close pop-in" at bounding box center [975, 17] width 15 height 15
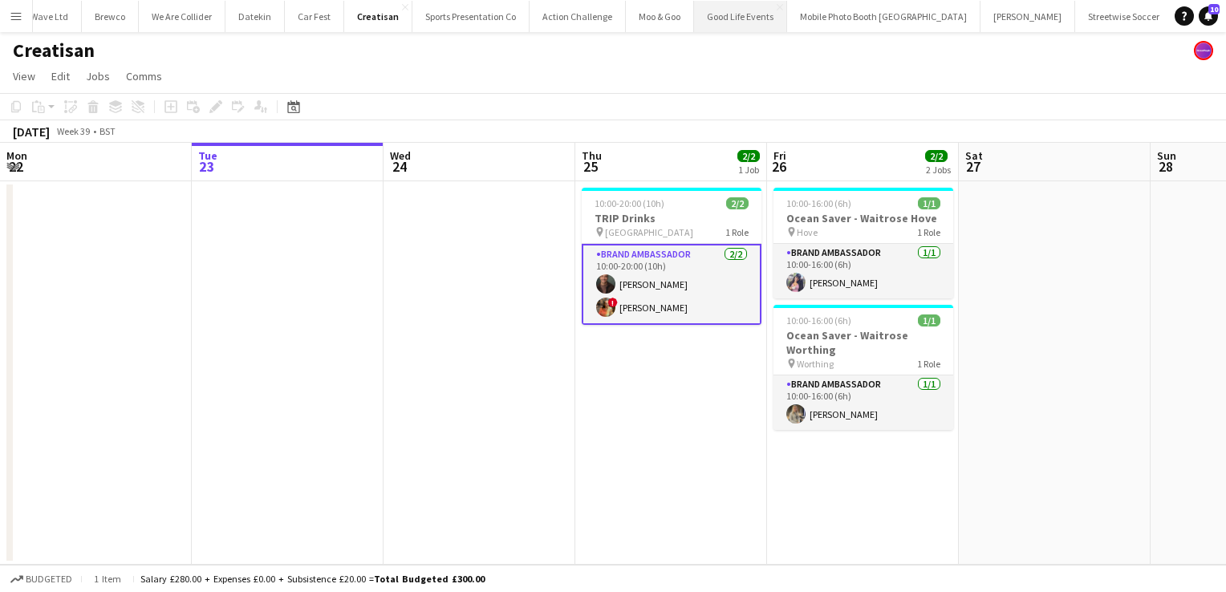
scroll to position [0, 0]
